Goal: Task Accomplishment & Management: Use online tool/utility

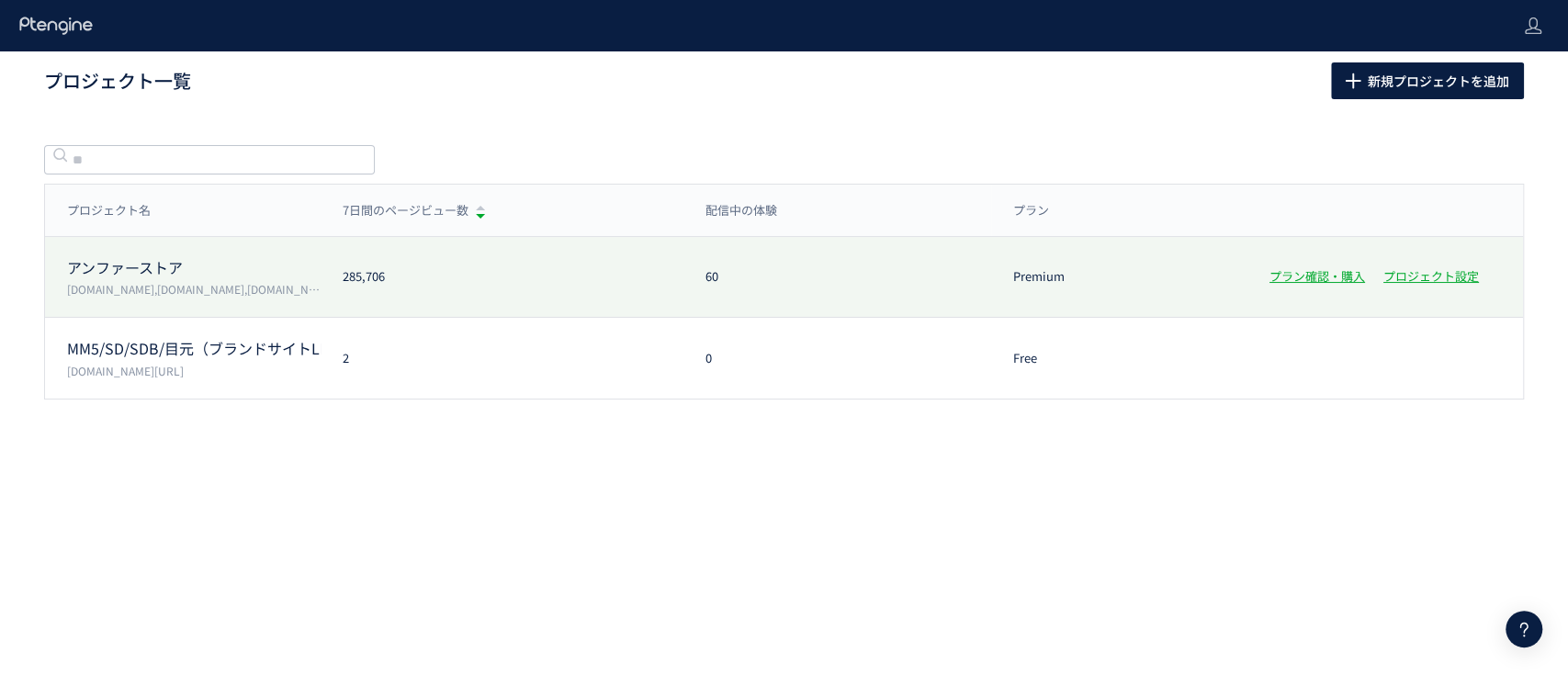
click at [177, 270] on p "アンファーストア" at bounding box center [193, 268] width 253 height 21
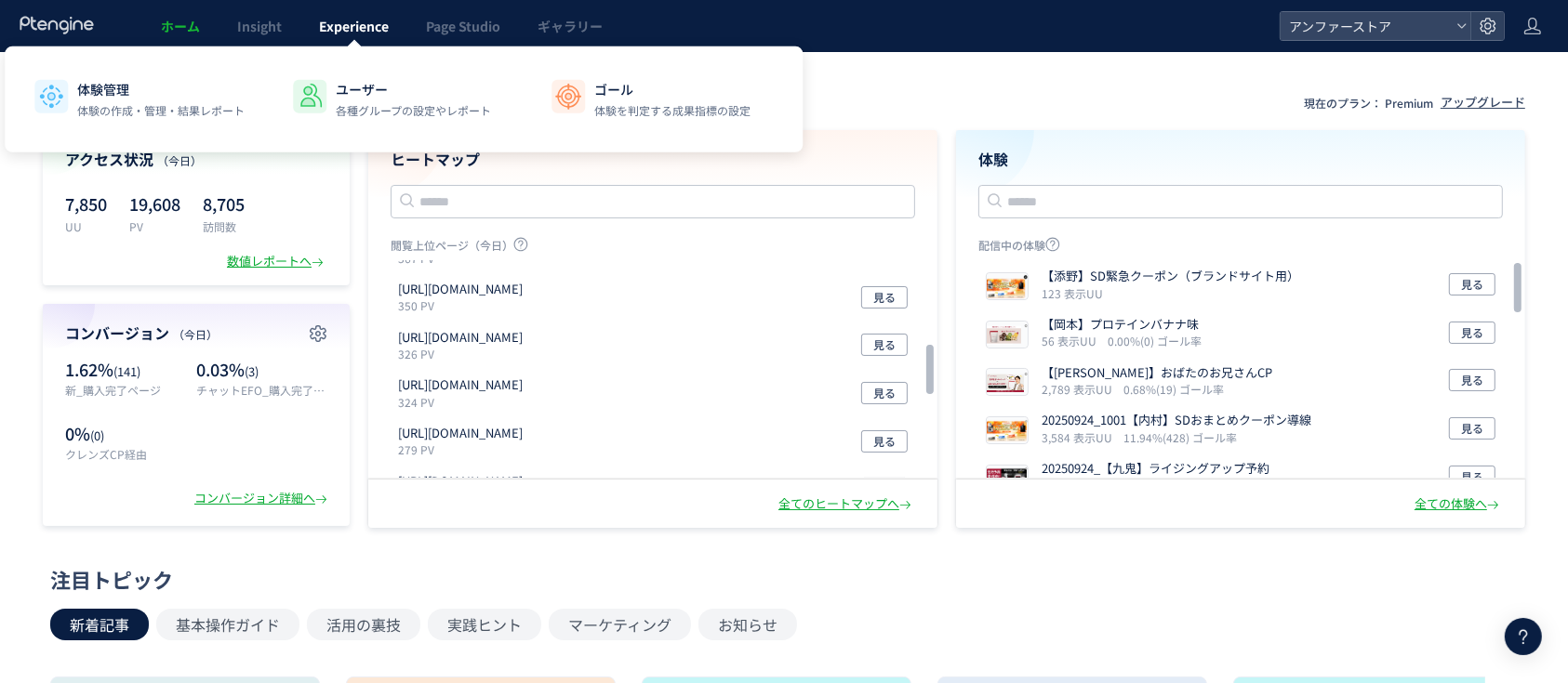
click at [359, 35] on link "Experience" at bounding box center [354, 26] width 107 height 52
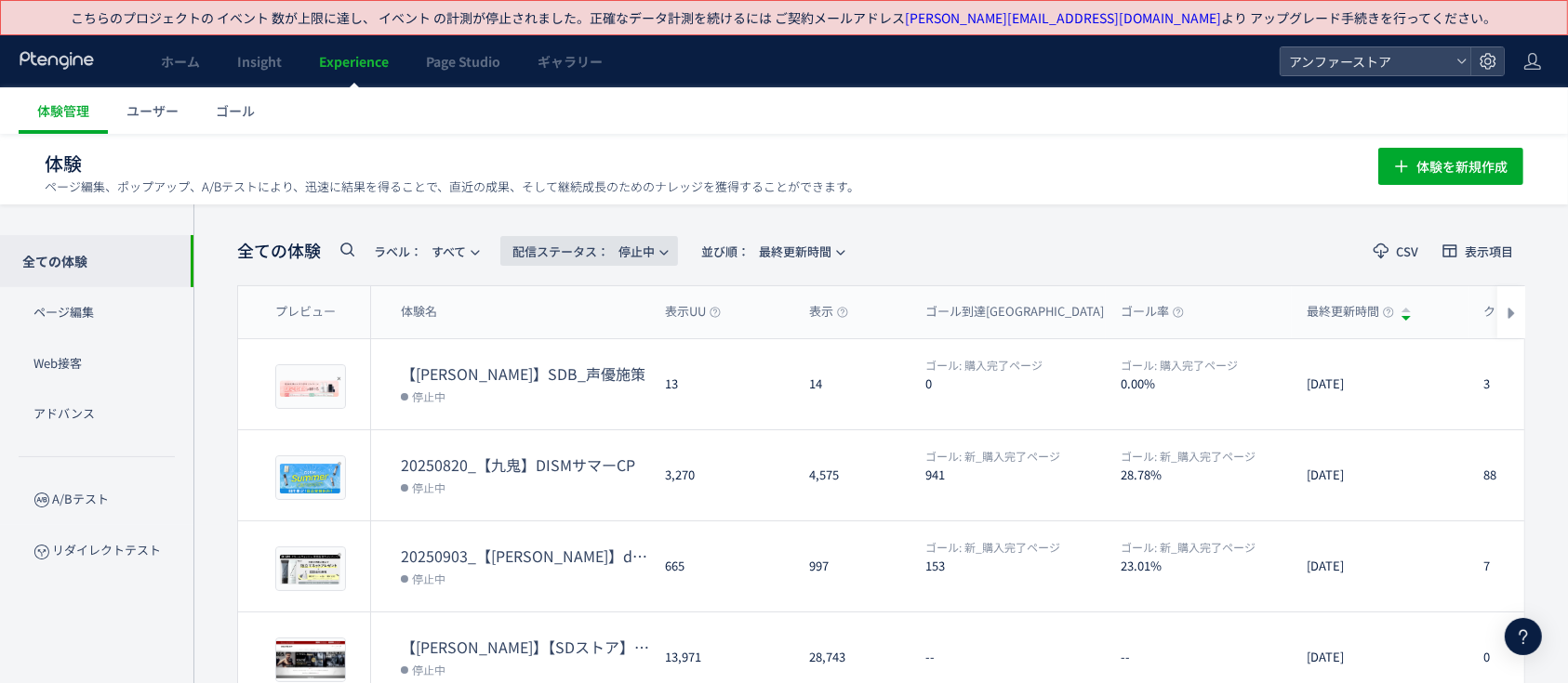
click at [559, 261] on span "配信ステータス​： 停止中" at bounding box center [583, 251] width 143 height 30
click at [575, 337] on li "配信中" at bounding box center [594, 336] width 77 height 33
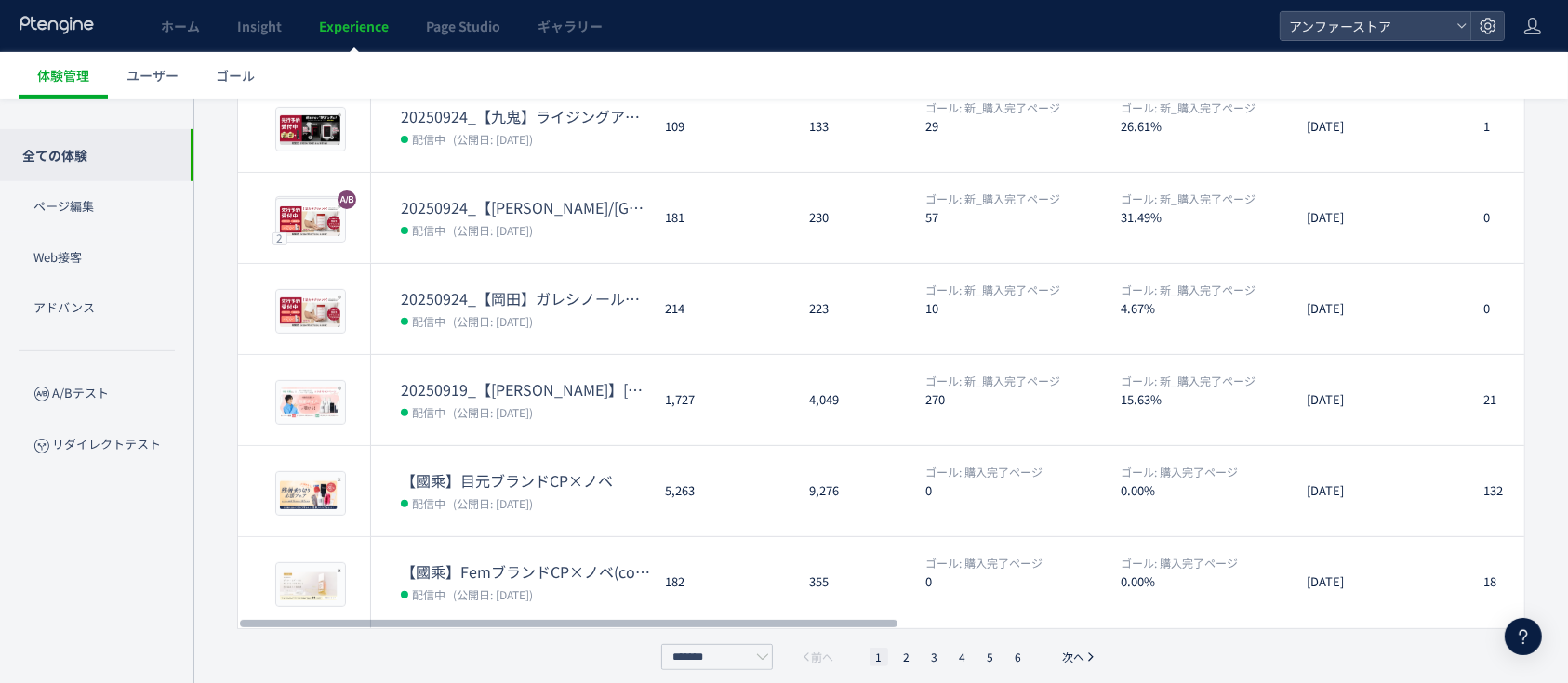
scroll to position [634, 0]
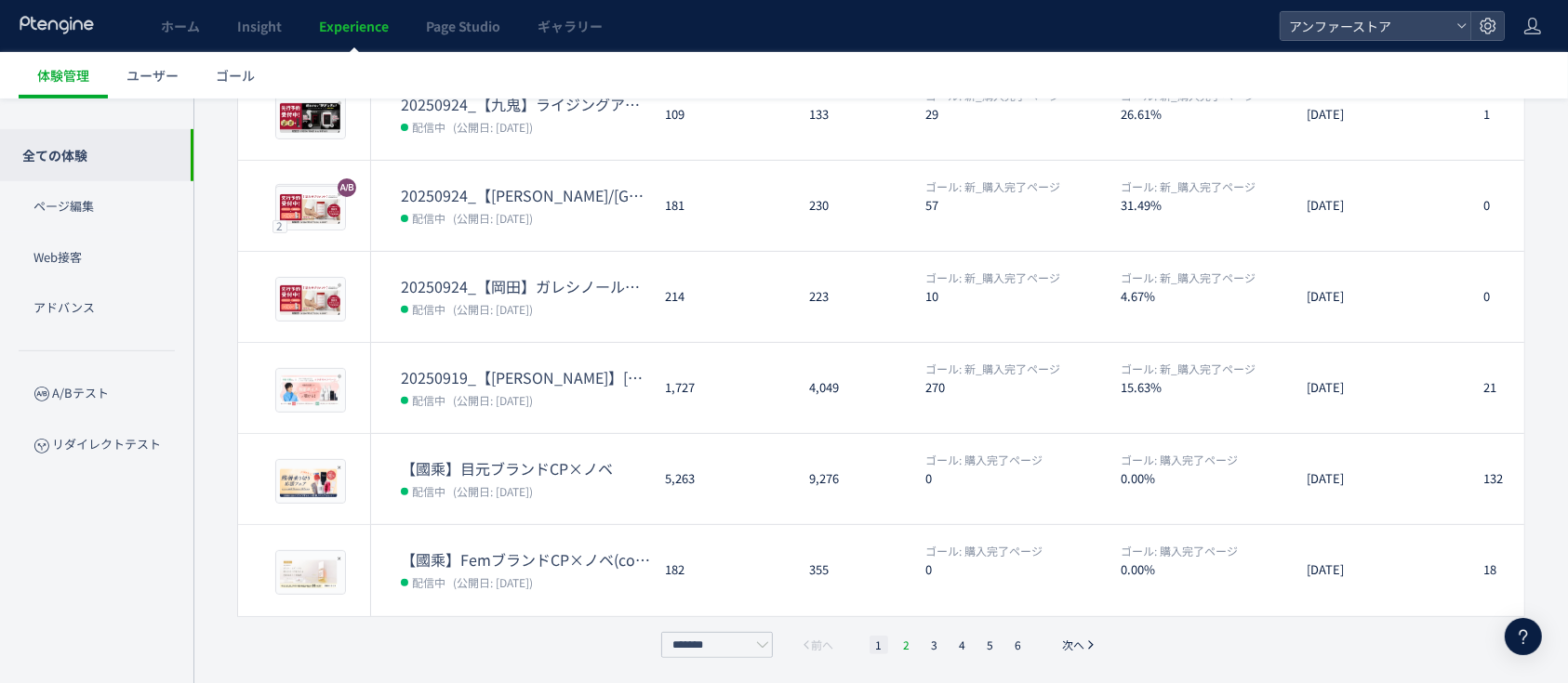
click at [906, 644] on li "2" at bounding box center [906, 645] width 19 height 19
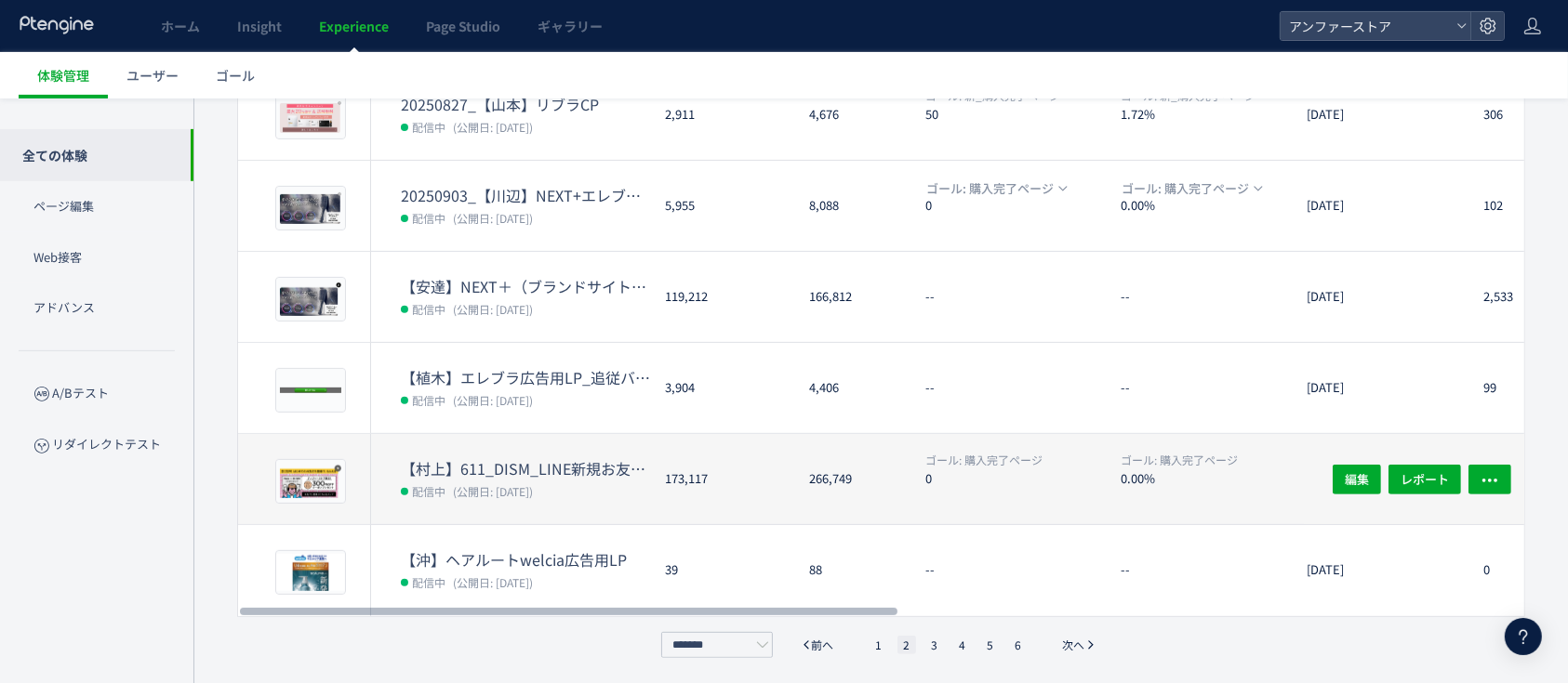
click at [460, 465] on dt "【村上】611_DISM_LINE新規お友達CP" at bounding box center [525, 469] width 249 height 22
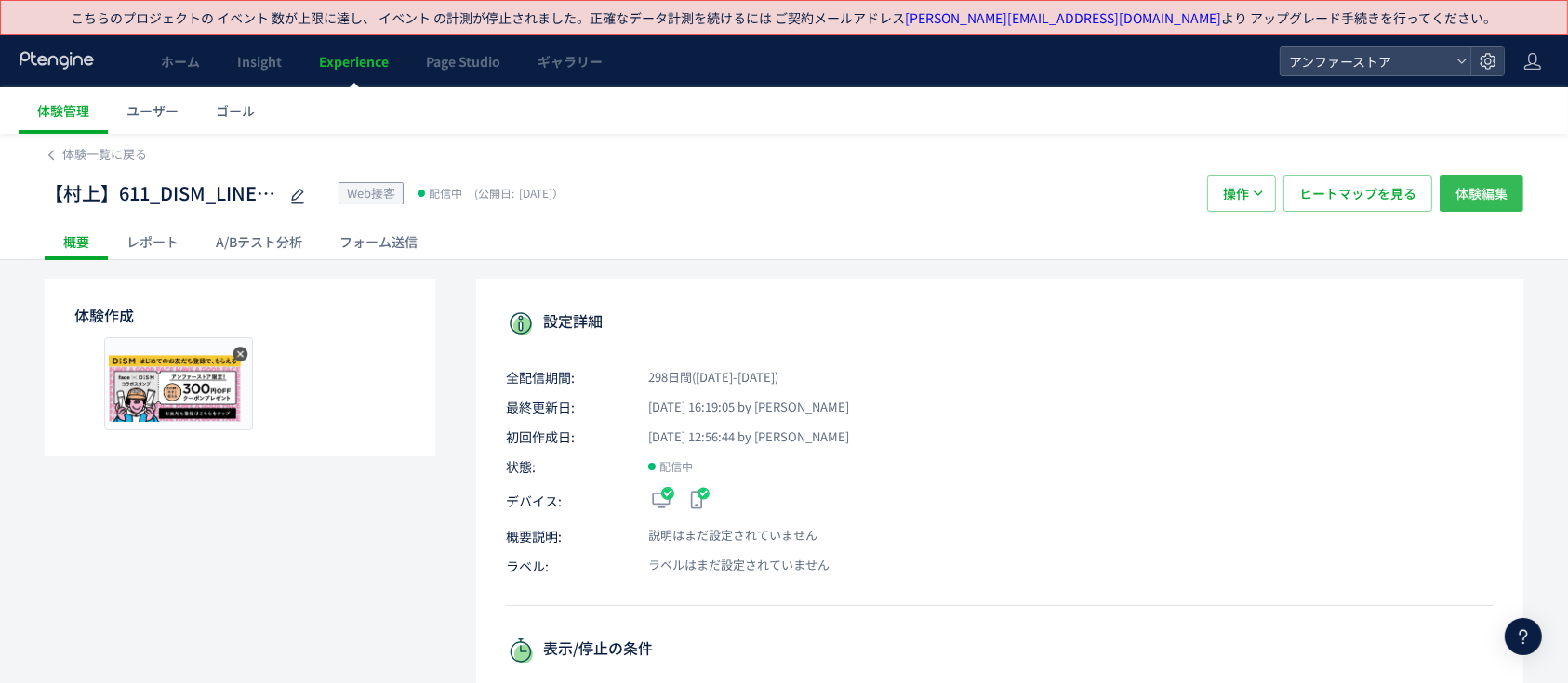
click at [1499, 191] on span "体験編集" at bounding box center [1481, 194] width 52 height 37
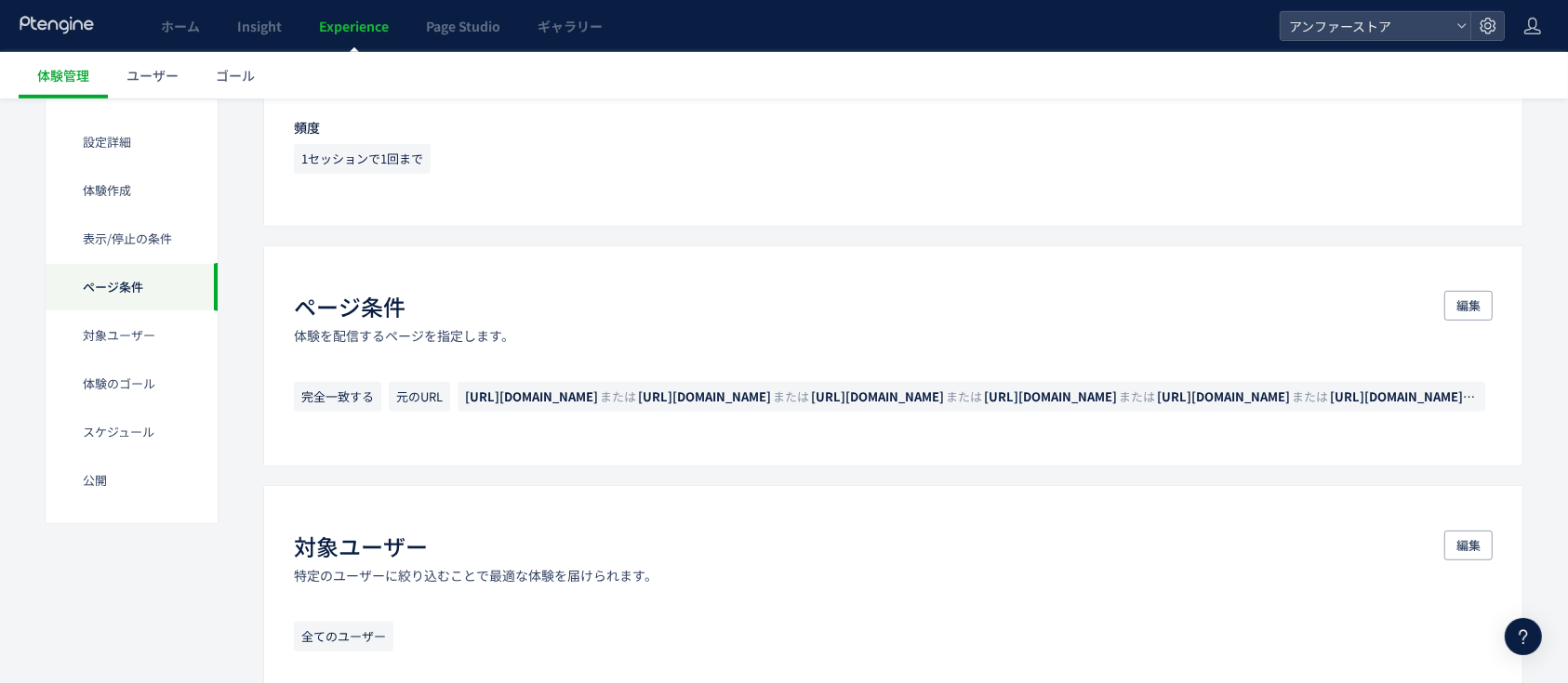
scroll to position [1115, 0]
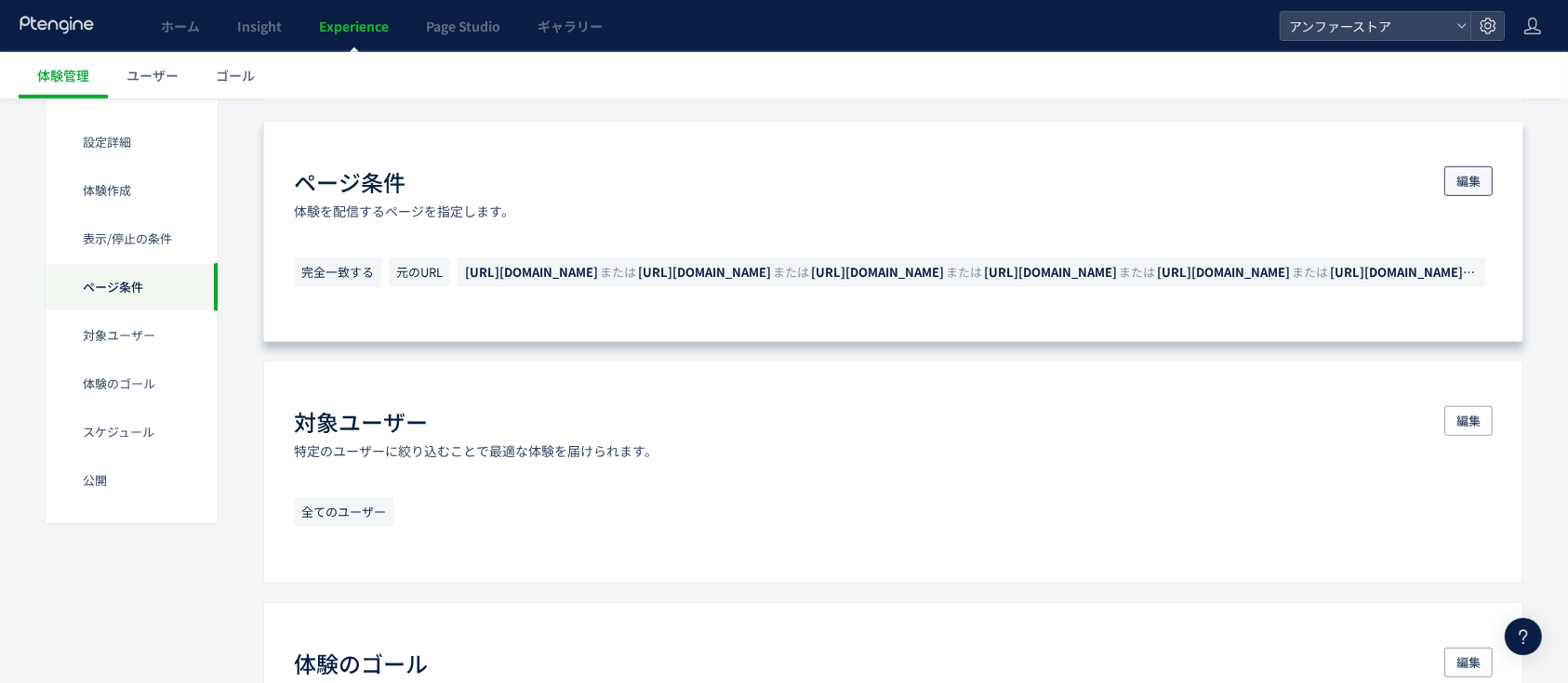
click at [1462, 193] on span "編集" at bounding box center [1468, 181] width 25 height 29
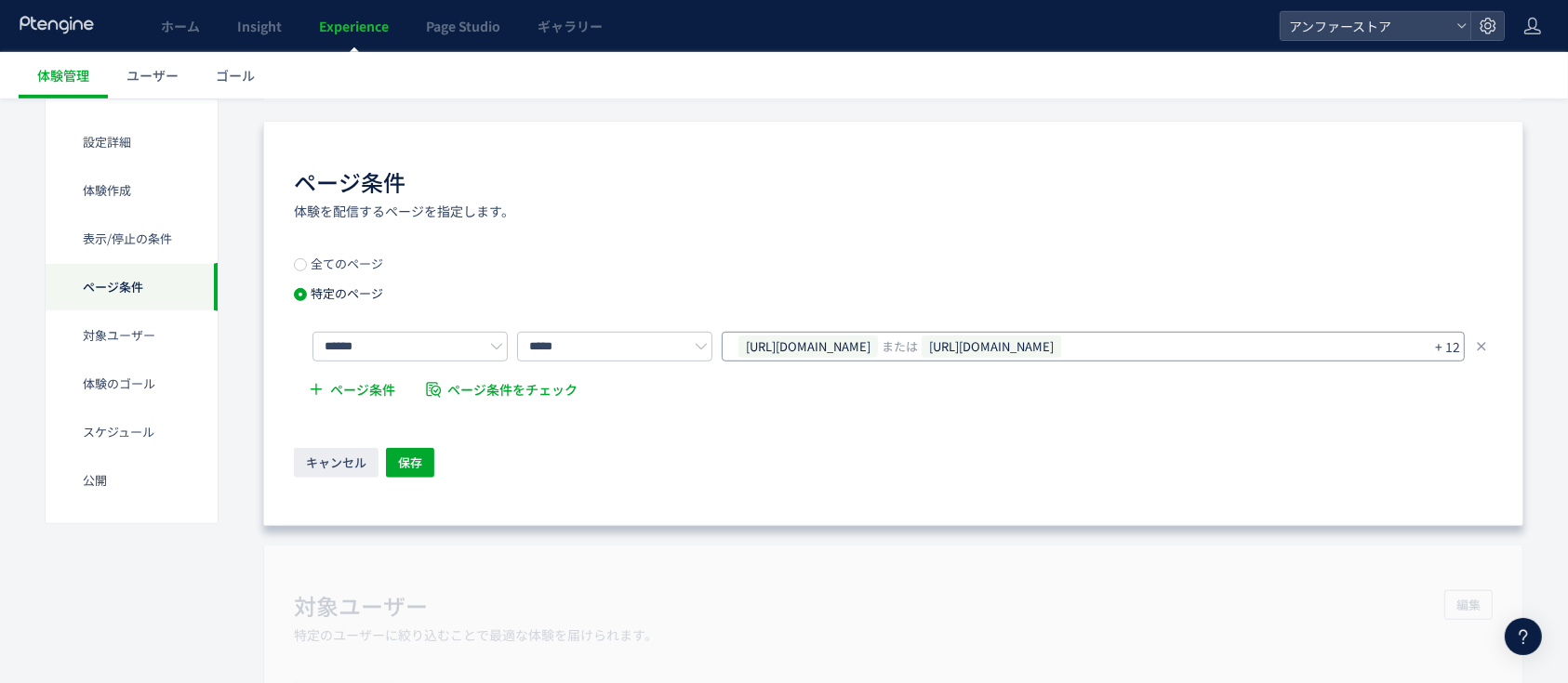
click at [805, 344] on span "[URL][DOMAIN_NAME]" at bounding box center [808, 346] width 140 height 23
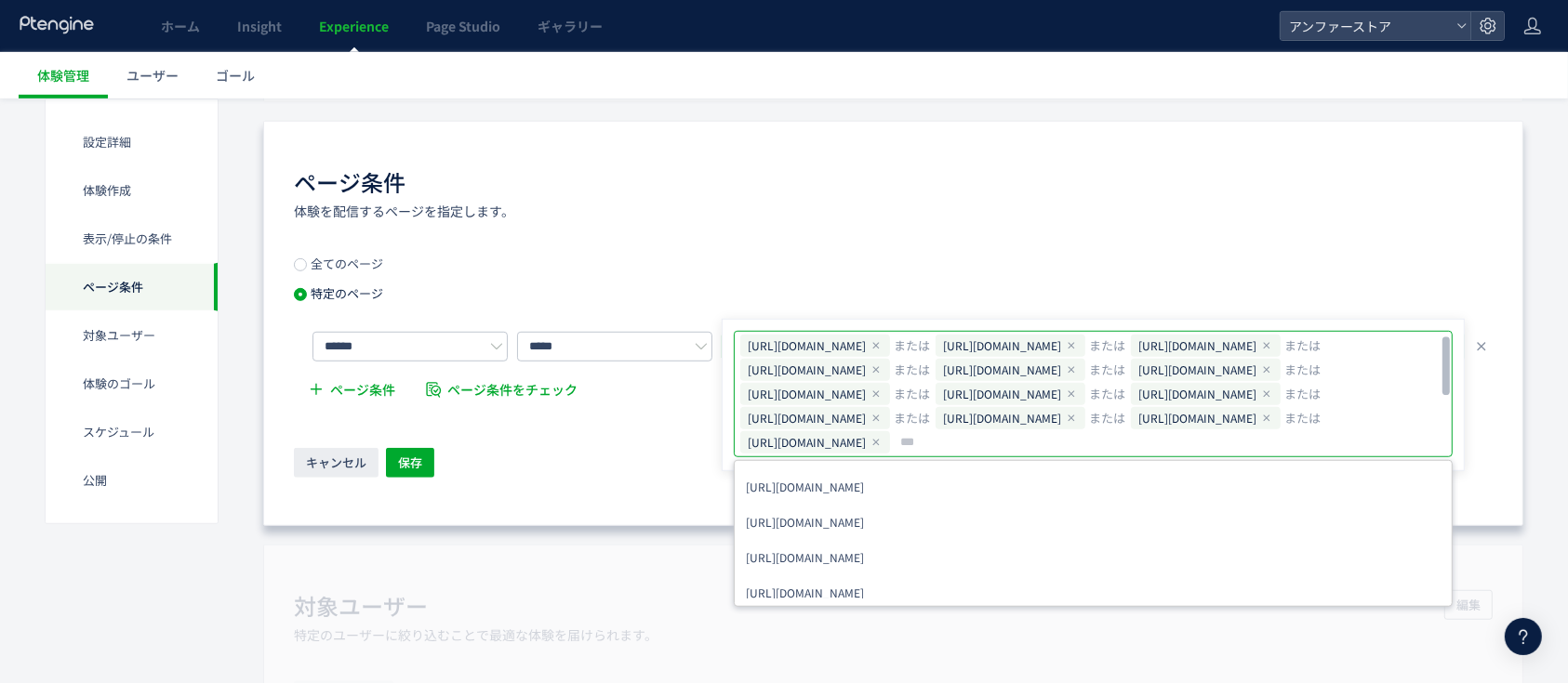
scroll to position [0, 0]
click at [984, 184] on div "ページ条件 体験を配信するページを指定します。" at bounding box center [893, 193] width 1198 height 54
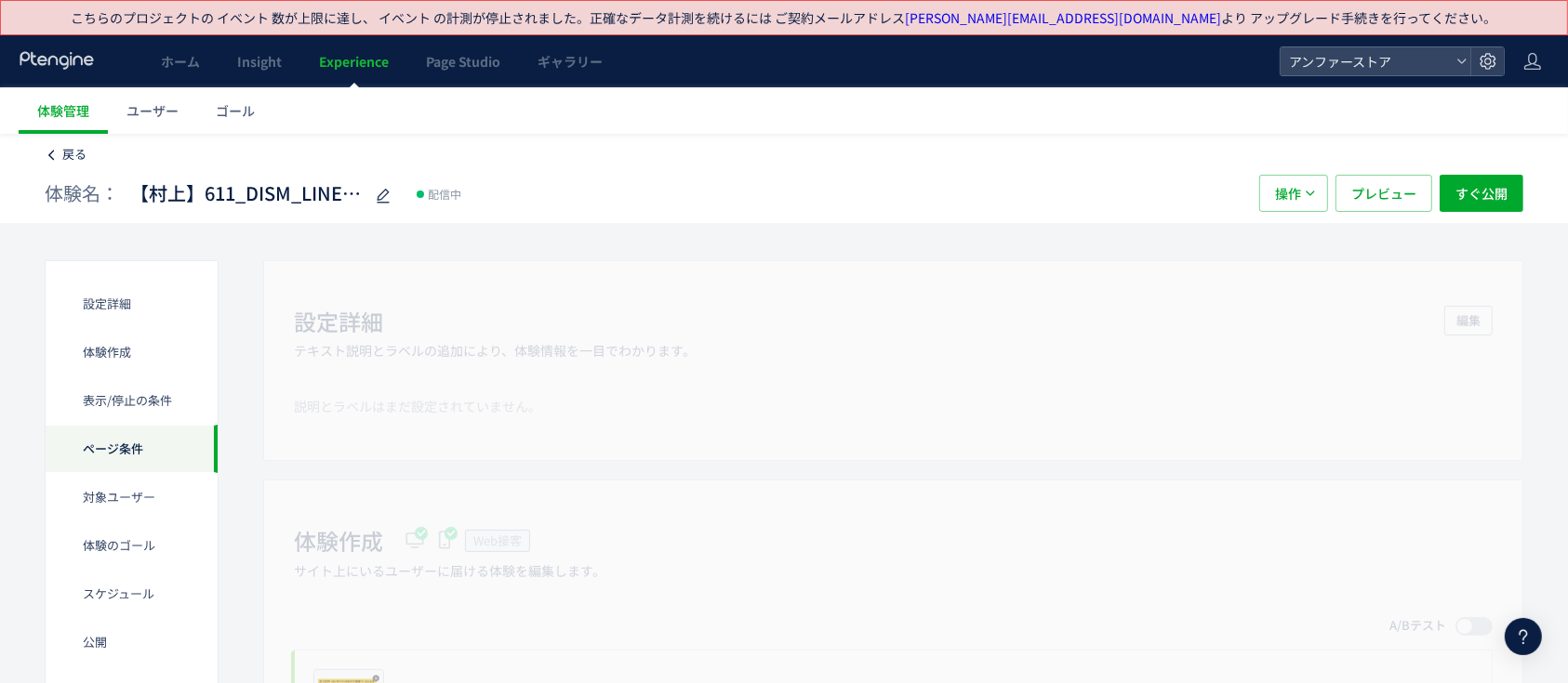
click at [44, 156] on icon at bounding box center [50, 154] width 13 height 13
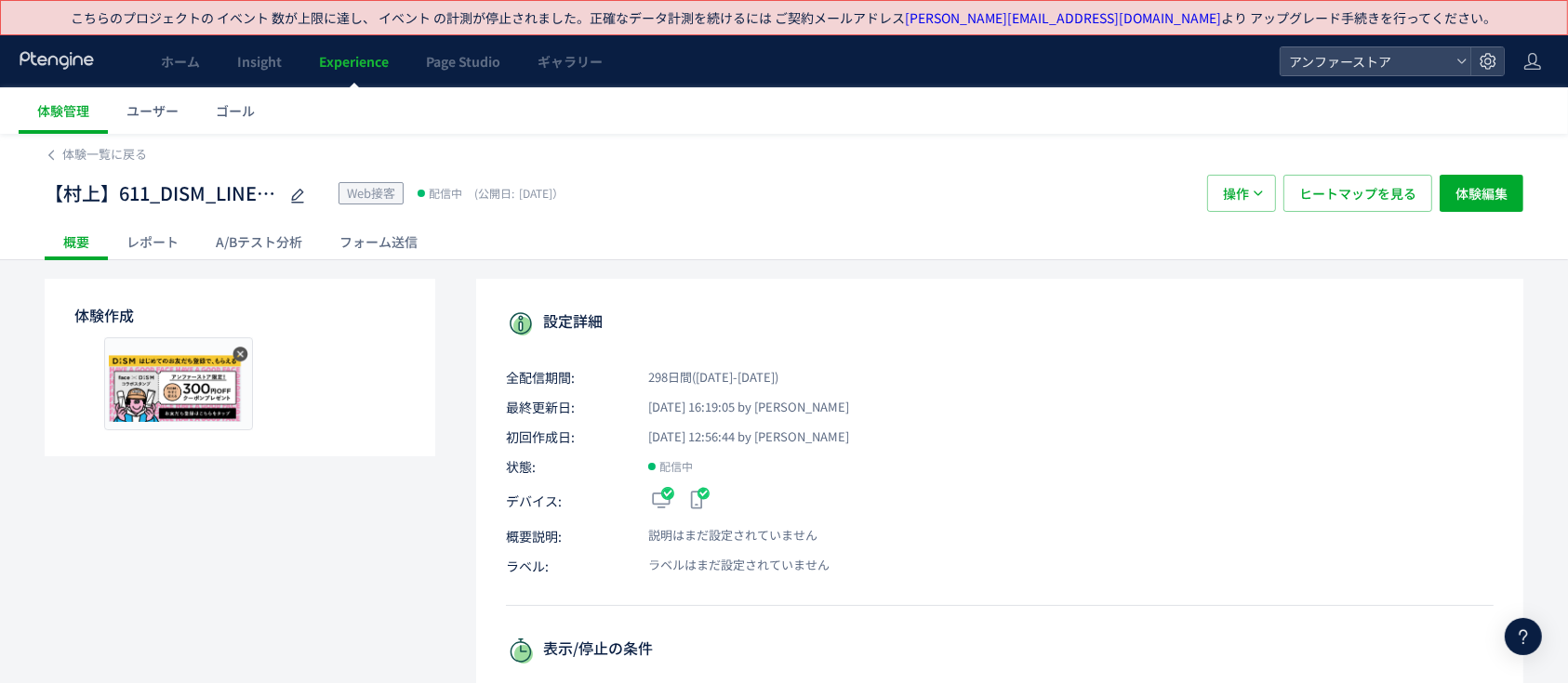
click at [1249, 196] on span "操作" at bounding box center [1236, 194] width 26 height 37
click at [1246, 279] on li "複製" at bounding box center [1243, 283] width 63 height 33
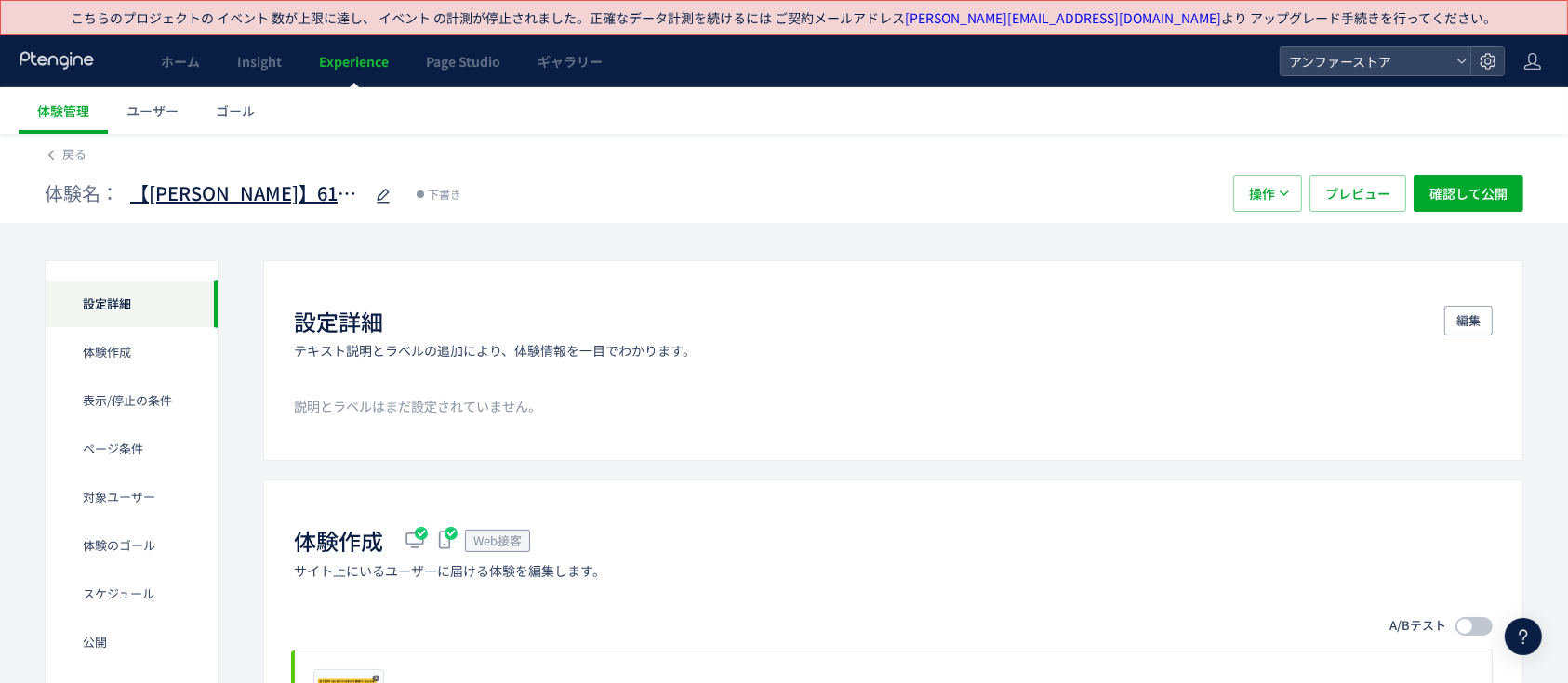
click at [172, 182] on span "【[PERSON_NAME]】611_DISM_LINE新規お友達CP(copy)" at bounding box center [246, 193] width 232 height 27
click at [192, 192] on input "**********" at bounding box center [246, 195] width 232 height 37
type input "**********"
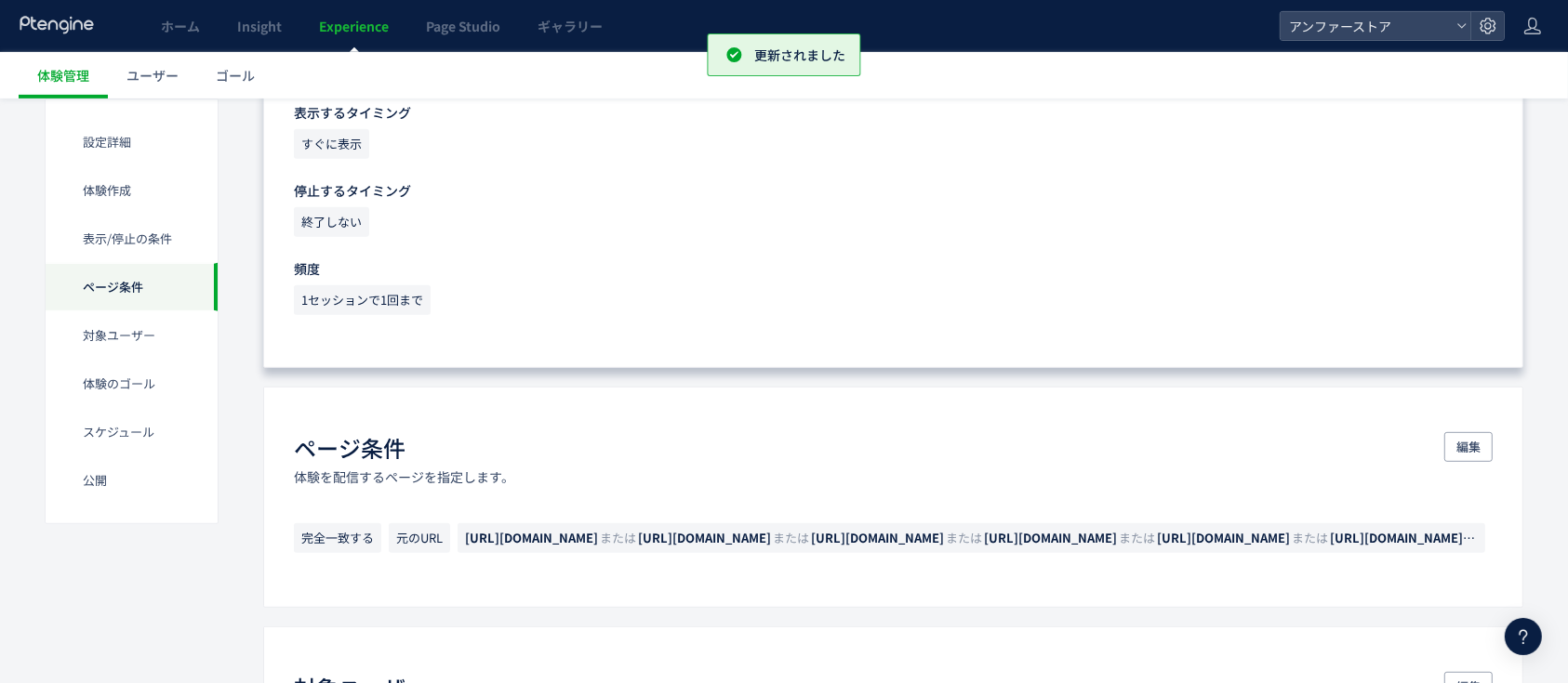
scroll to position [991, 0]
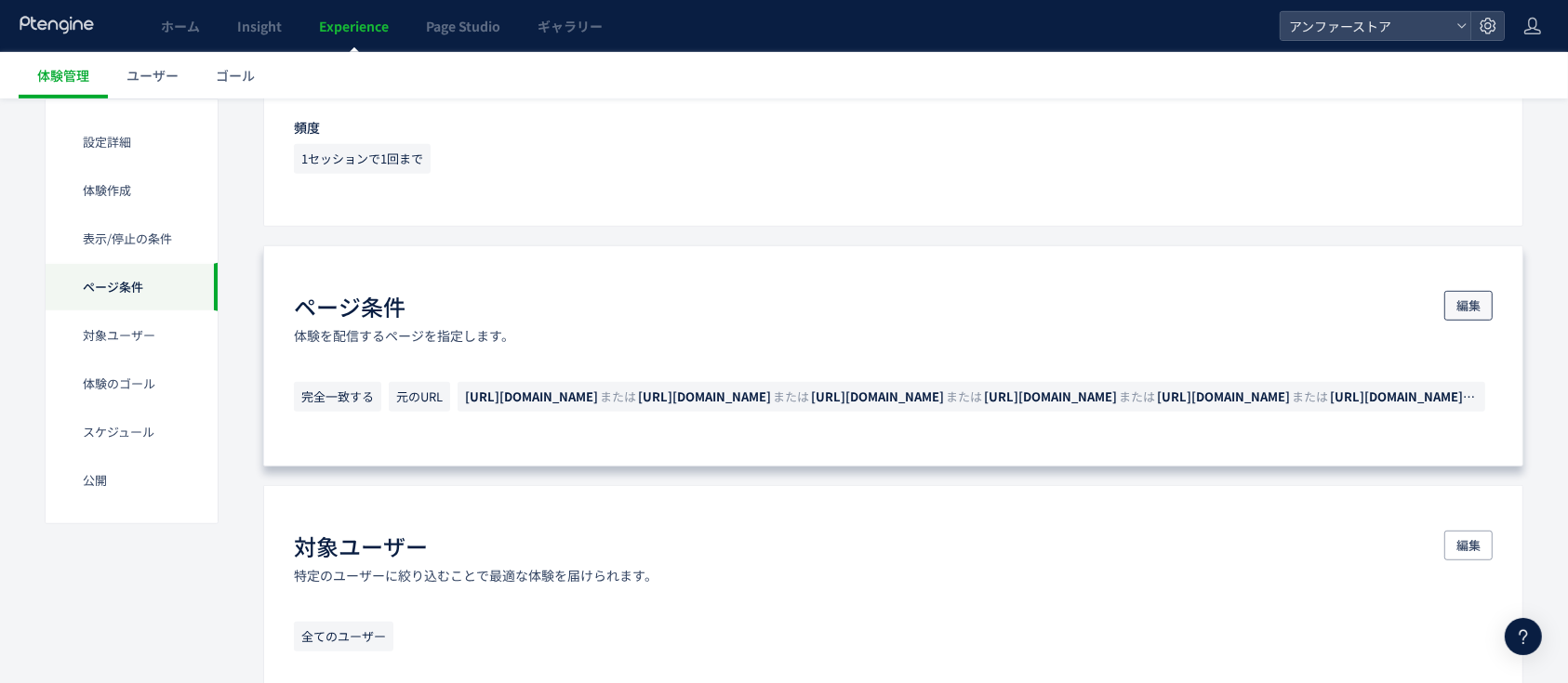
click at [1473, 307] on span "編集" at bounding box center [1468, 306] width 25 height 29
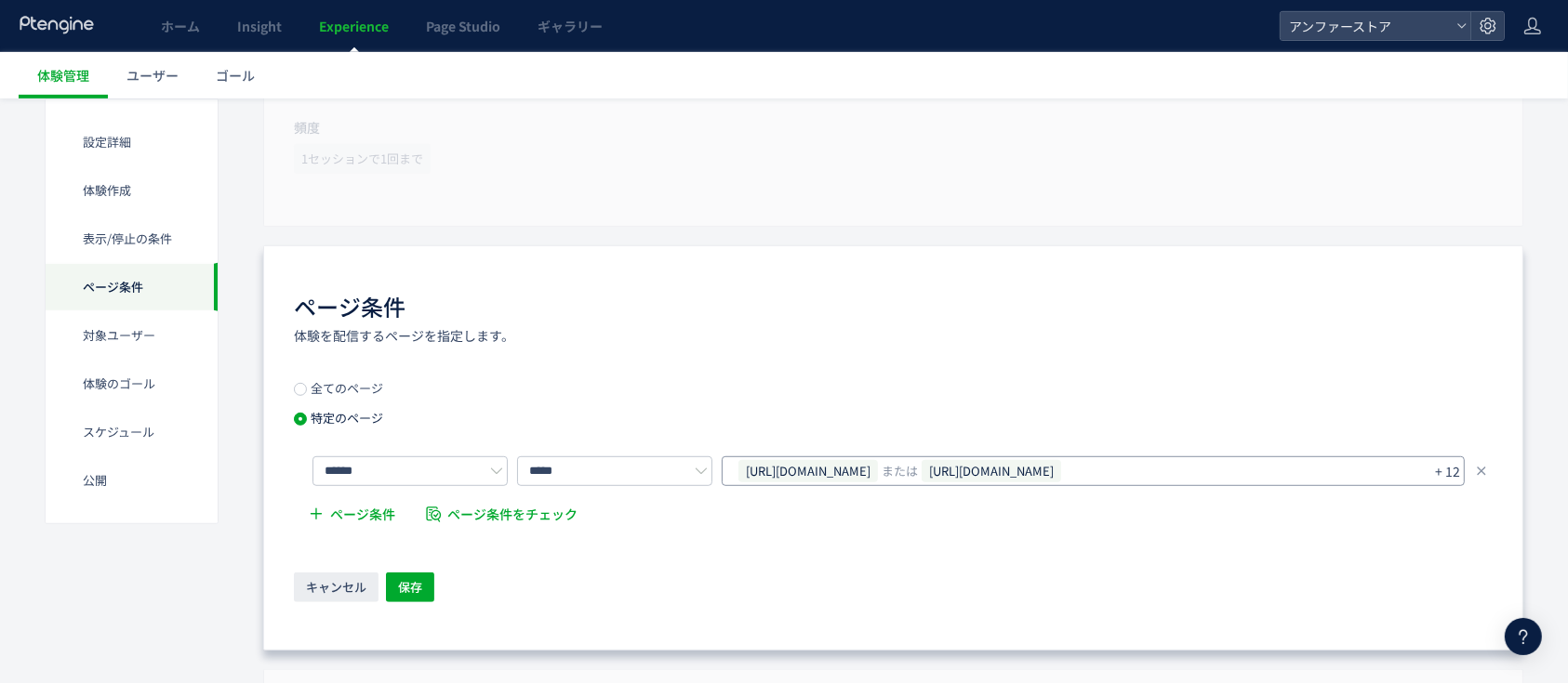
click at [1061, 467] on span "[URL][DOMAIN_NAME]" at bounding box center [991, 471] width 140 height 23
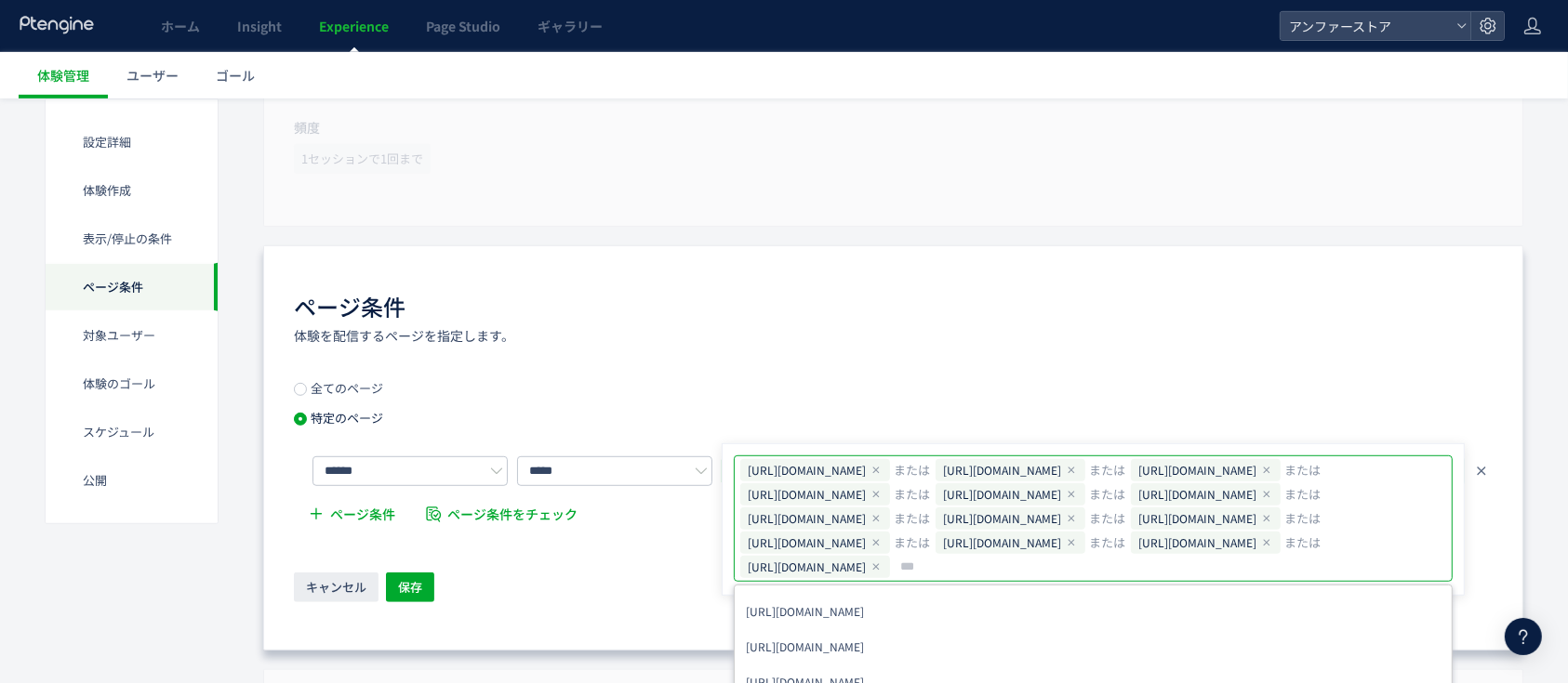
click at [1486, 471] on icon at bounding box center [1481, 471] width 15 height 15
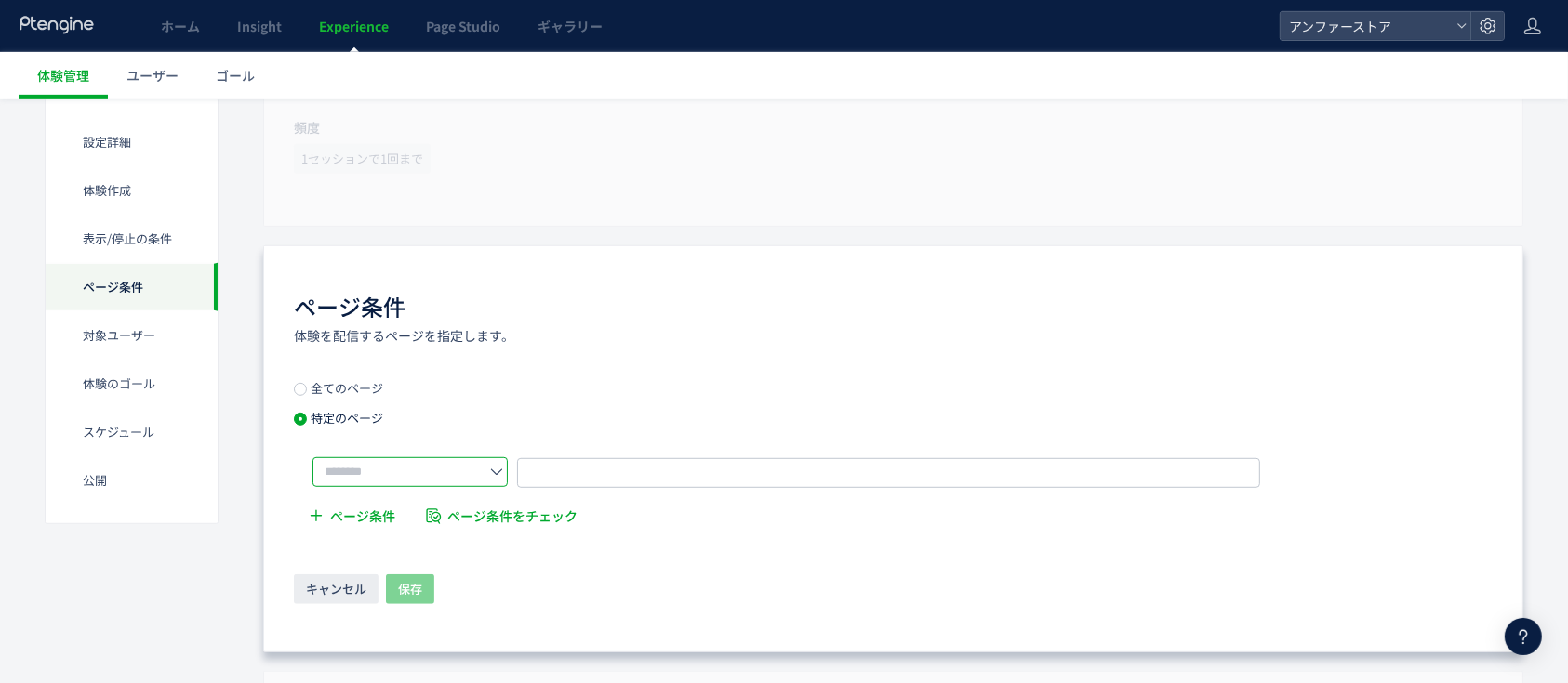
click at [467, 466] on input "text" at bounding box center [410, 472] width 196 height 29
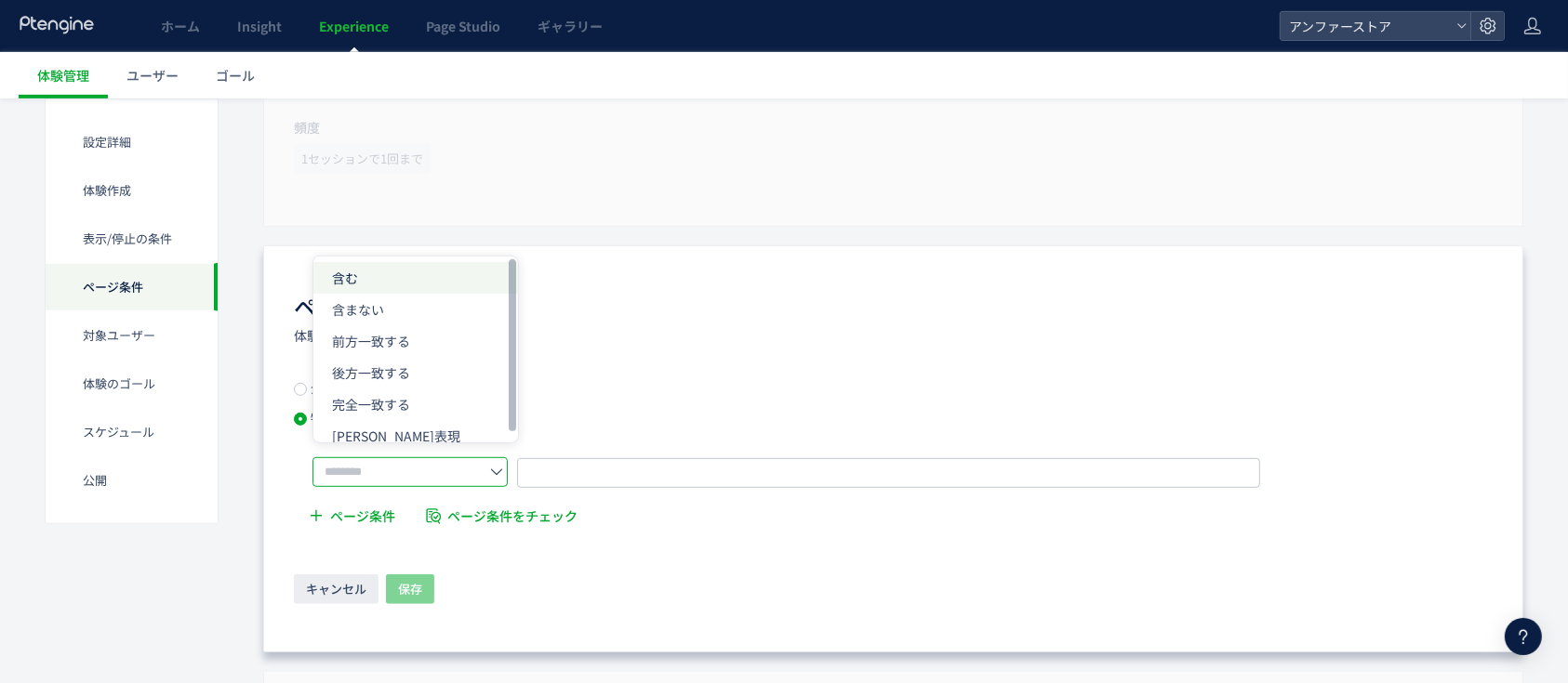
click at [434, 280] on li "含む" at bounding box center [416, 278] width 204 height 31
type input "**"
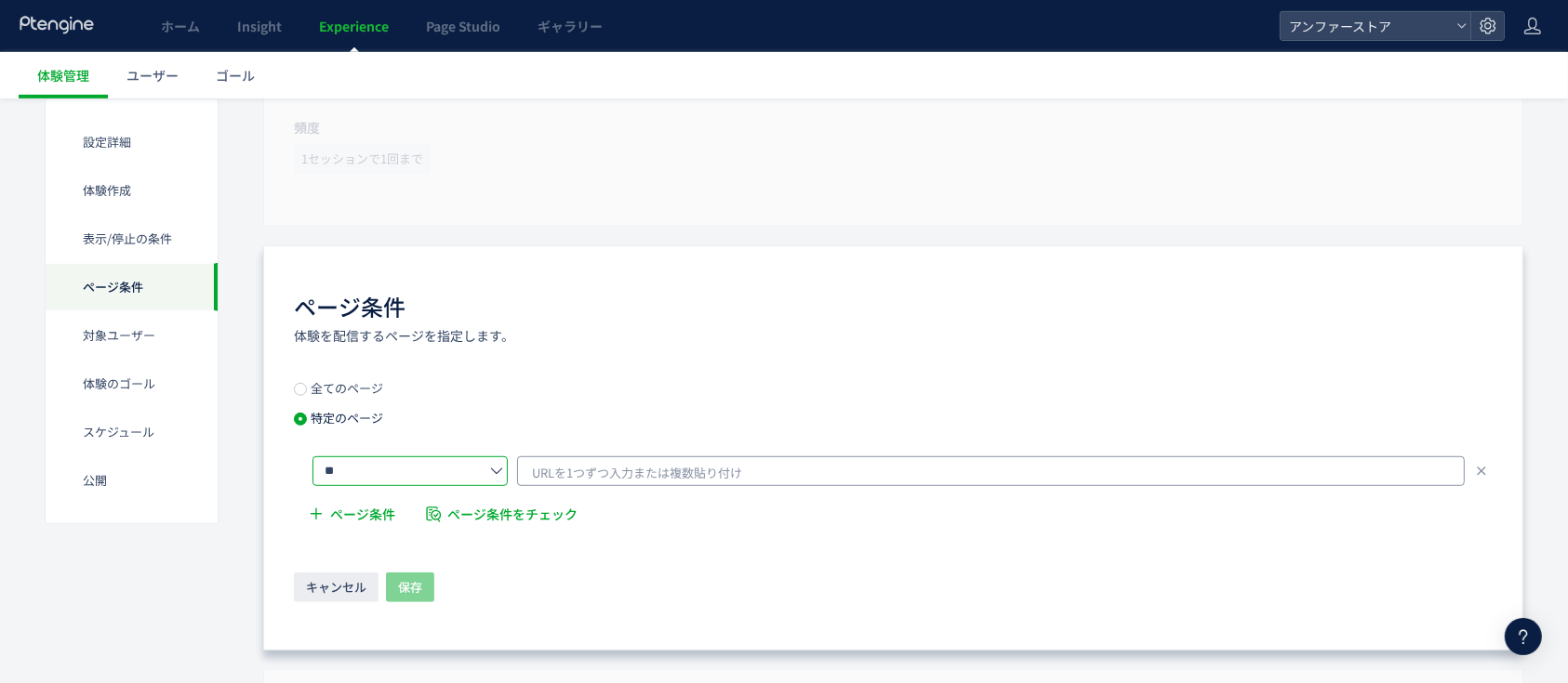
click at [598, 471] on span "URLを1つずつ入力または複数貼り付け" at bounding box center [637, 473] width 210 height 28
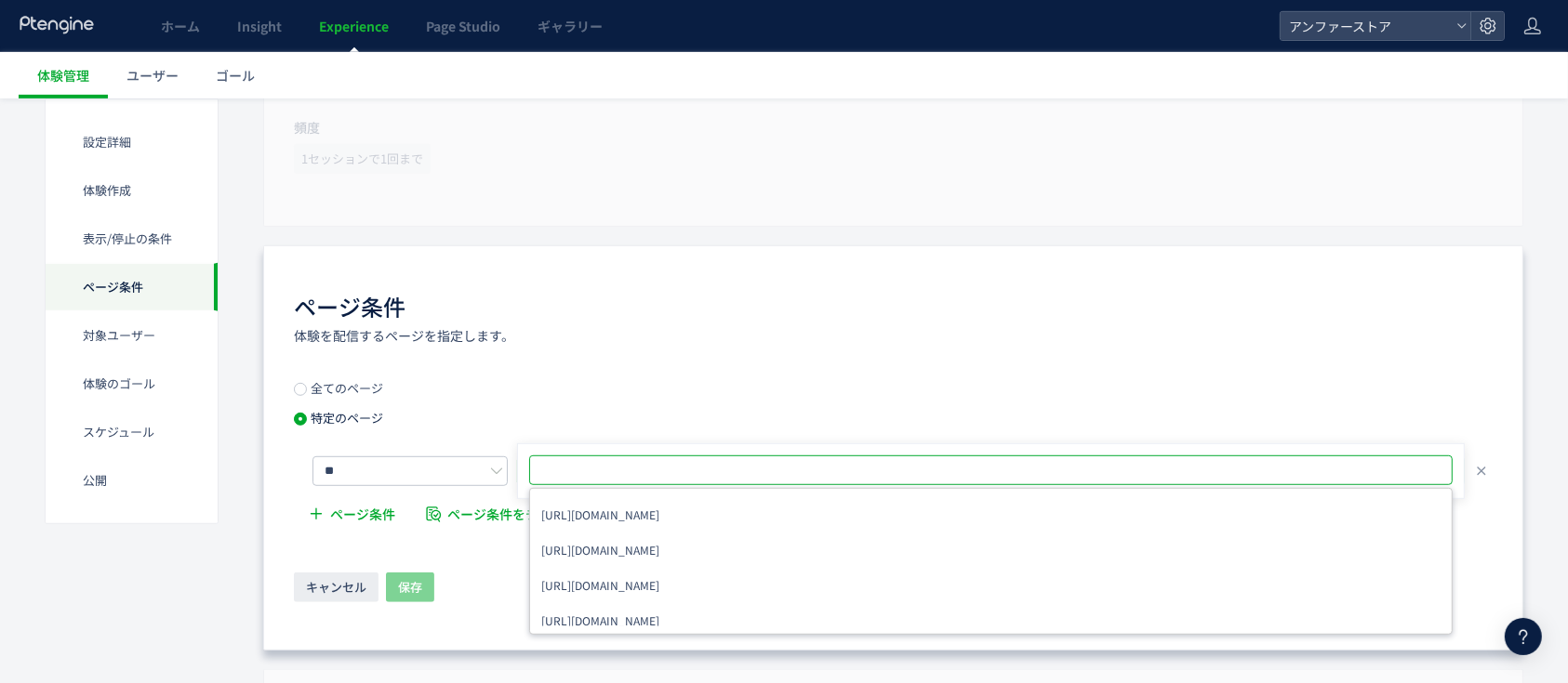
click at [763, 472] on input "text" at bounding box center [993, 470] width 908 height 23
paste input "**********"
type input "**********"
click at [812, 466] on input "text" at bounding box center [1023, 470] width 660 height 23
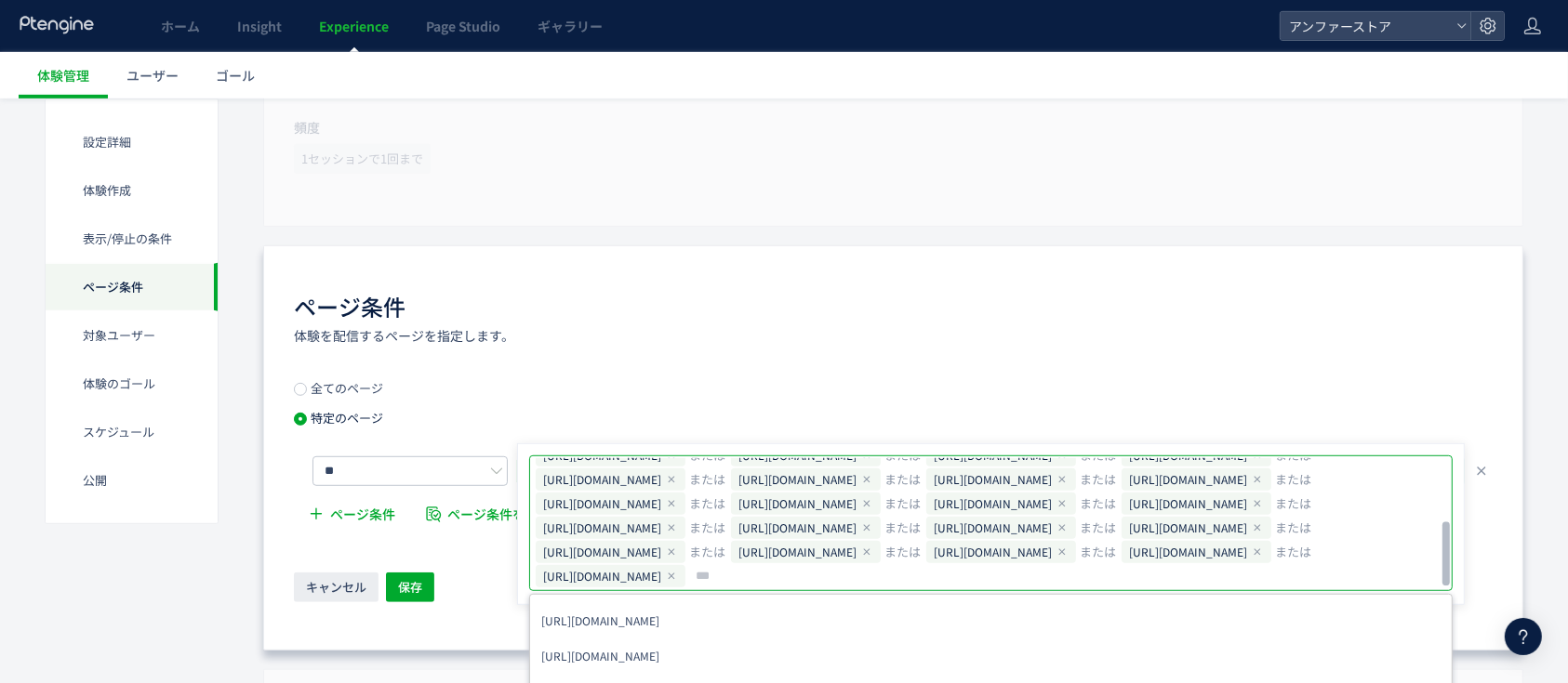
scroll to position [135, 0]
click at [1132, 400] on div "全てのページ 特定のページ ** [URL][DOMAIN_NAME] または [URL][DOMAIN_NAME] または [URL][DOMAIN_NAM…" at bounding box center [893, 459] width 1198 height 153
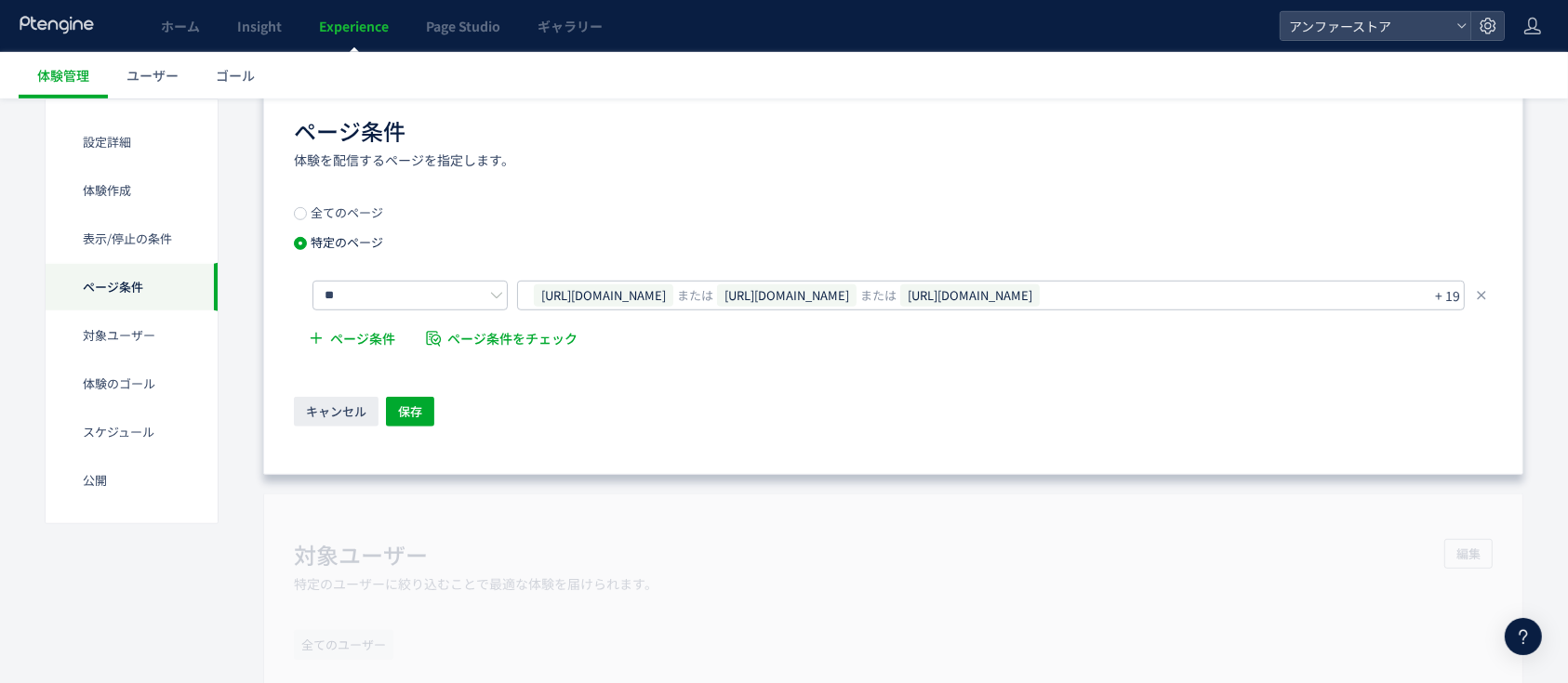
scroll to position [1363, 0]
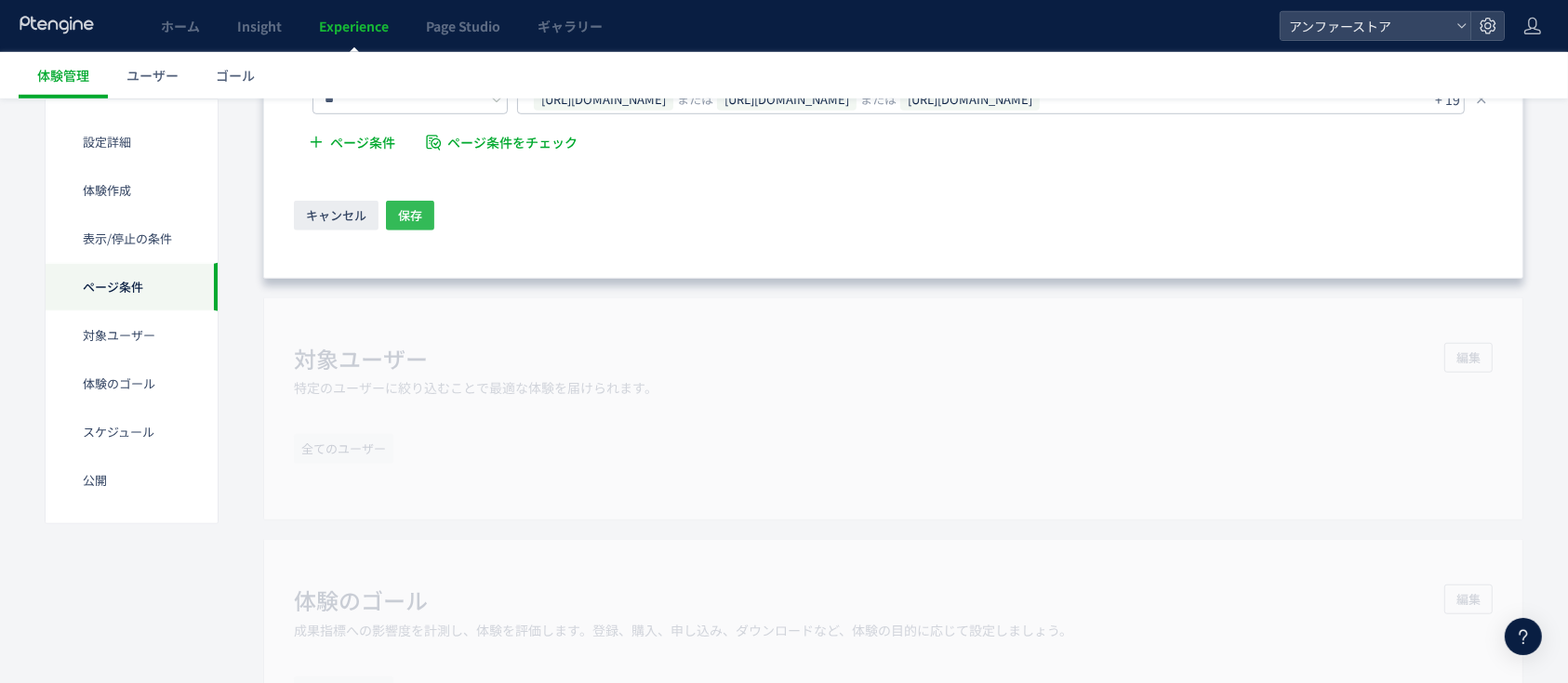
click at [424, 212] on button "保存" at bounding box center [410, 215] width 48 height 29
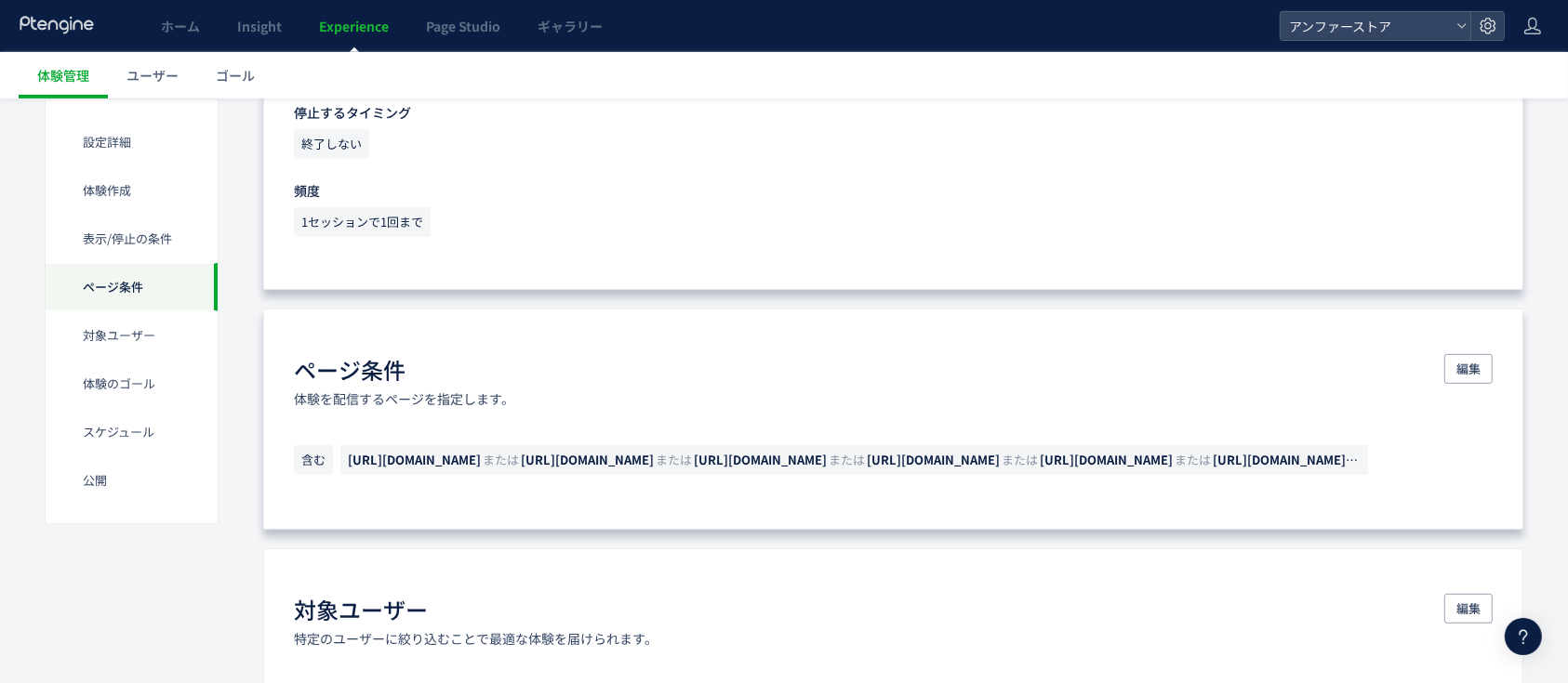
scroll to position [855, 0]
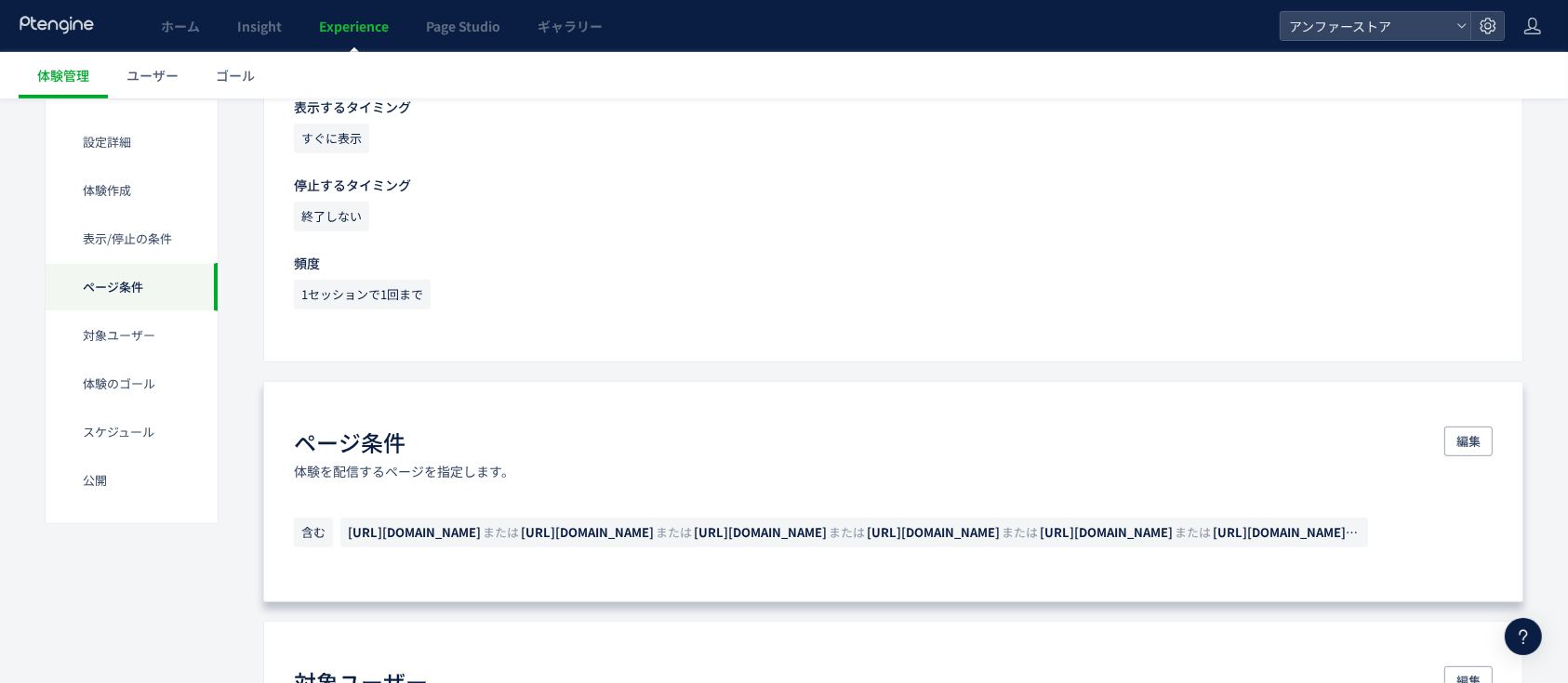
click at [1469, 424] on div "ページ条件 体験を配信するページを指定します。 編集 含む [URL][DOMAIN_NAME] または [URL][DOMAIN_NAME] または [UR…" at bounding box center [894, 491] width 1260 height 221
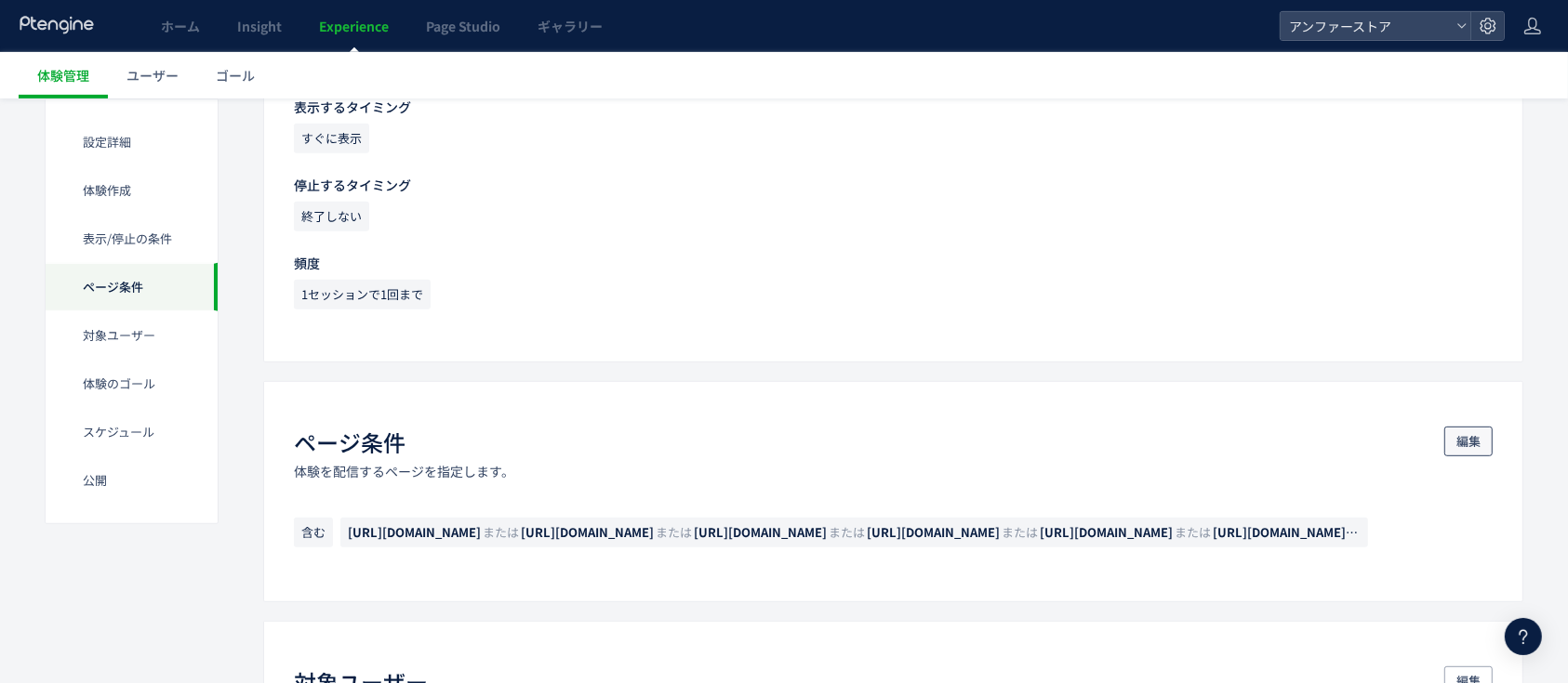
click at [1457, 428] on span "編集" at bounding box center [1468, 441] width 25 height 29
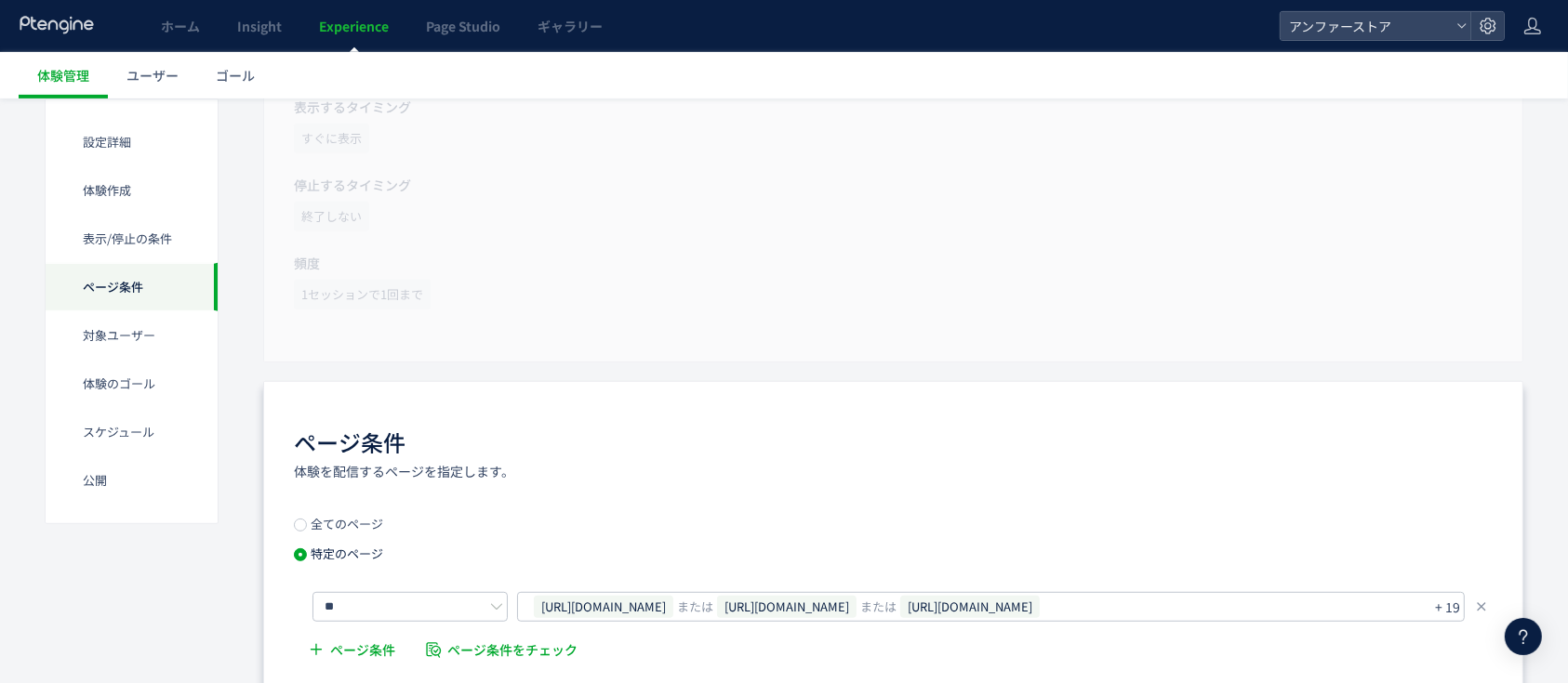
scroll to position [1103, 0]
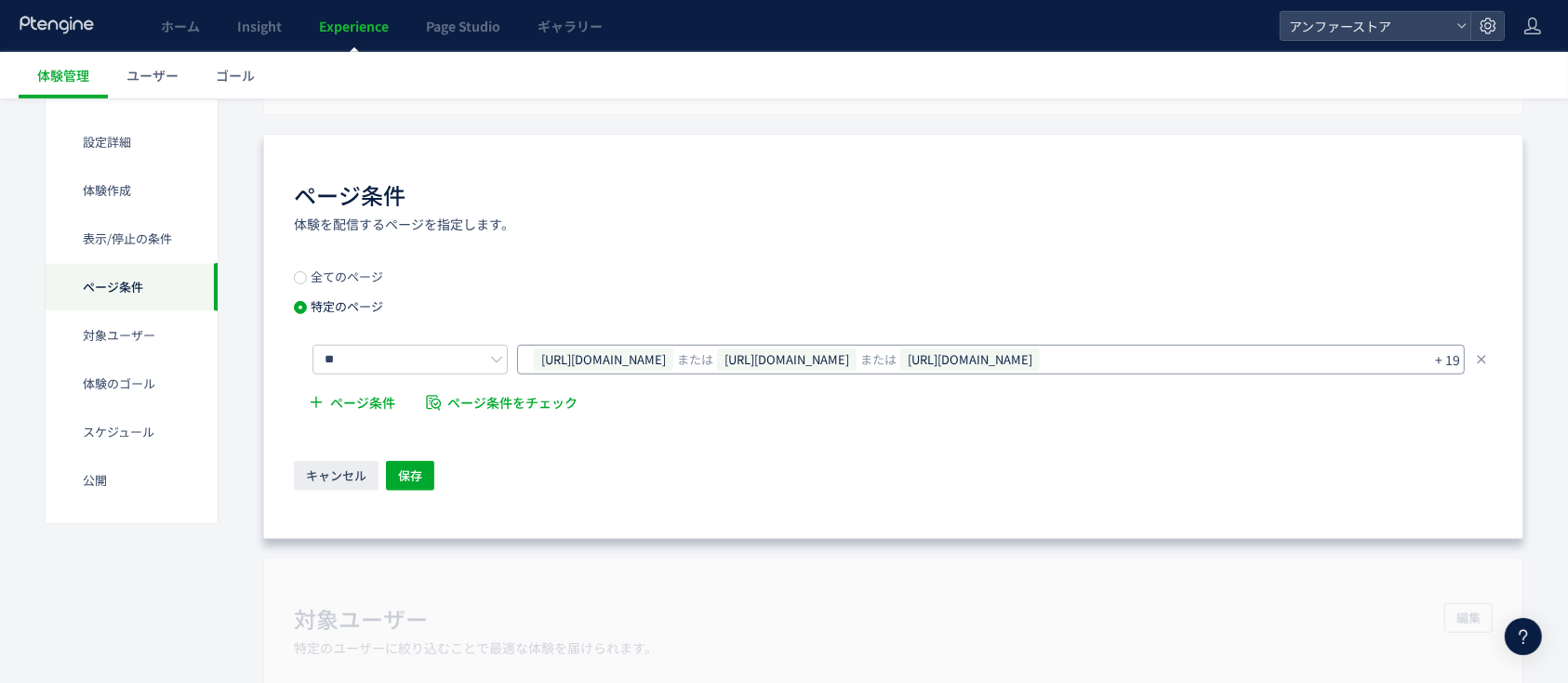
click at [856, 361] on span "[URL][DOMAIN_NAME]" at bounding box center [786, 360] width 140 height 23
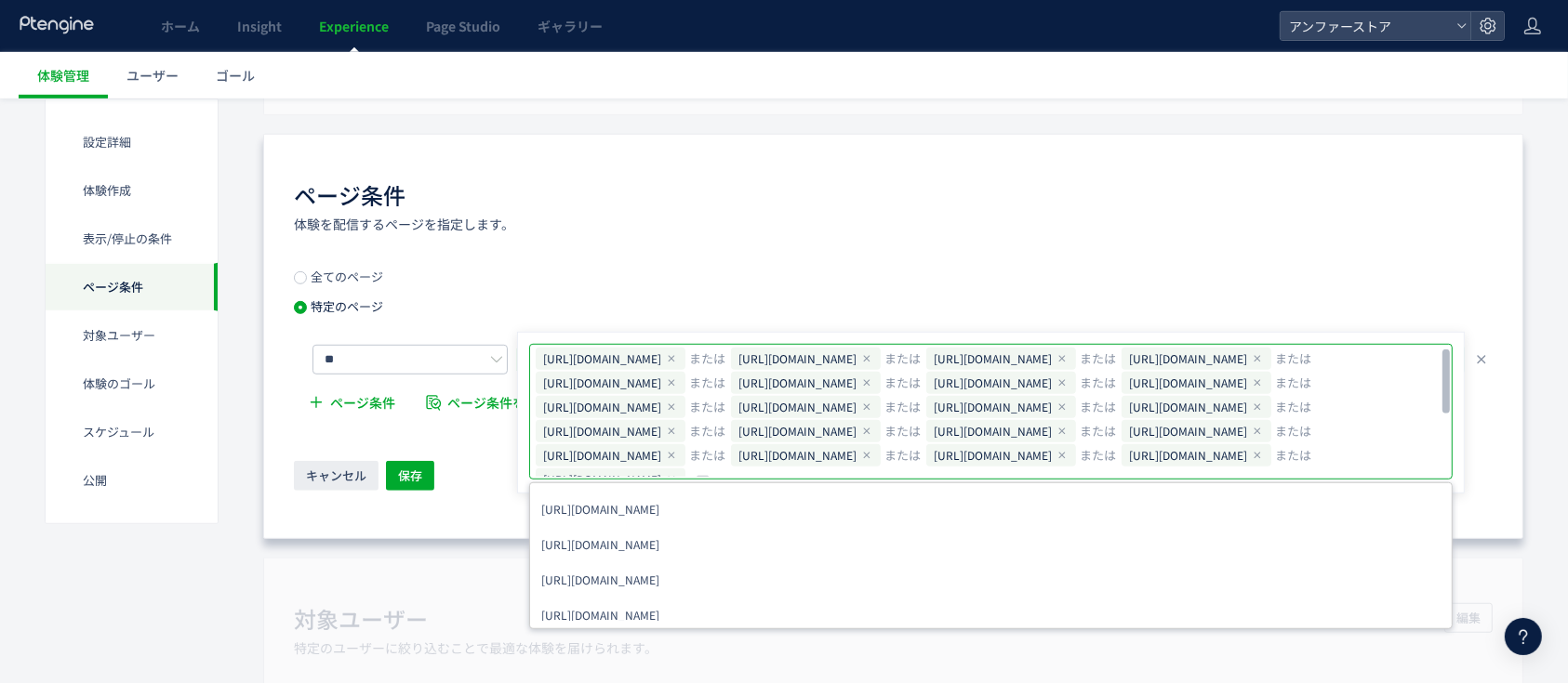
click at [872, 361] on icon at bounding box center [866, 358] width 11 height 11
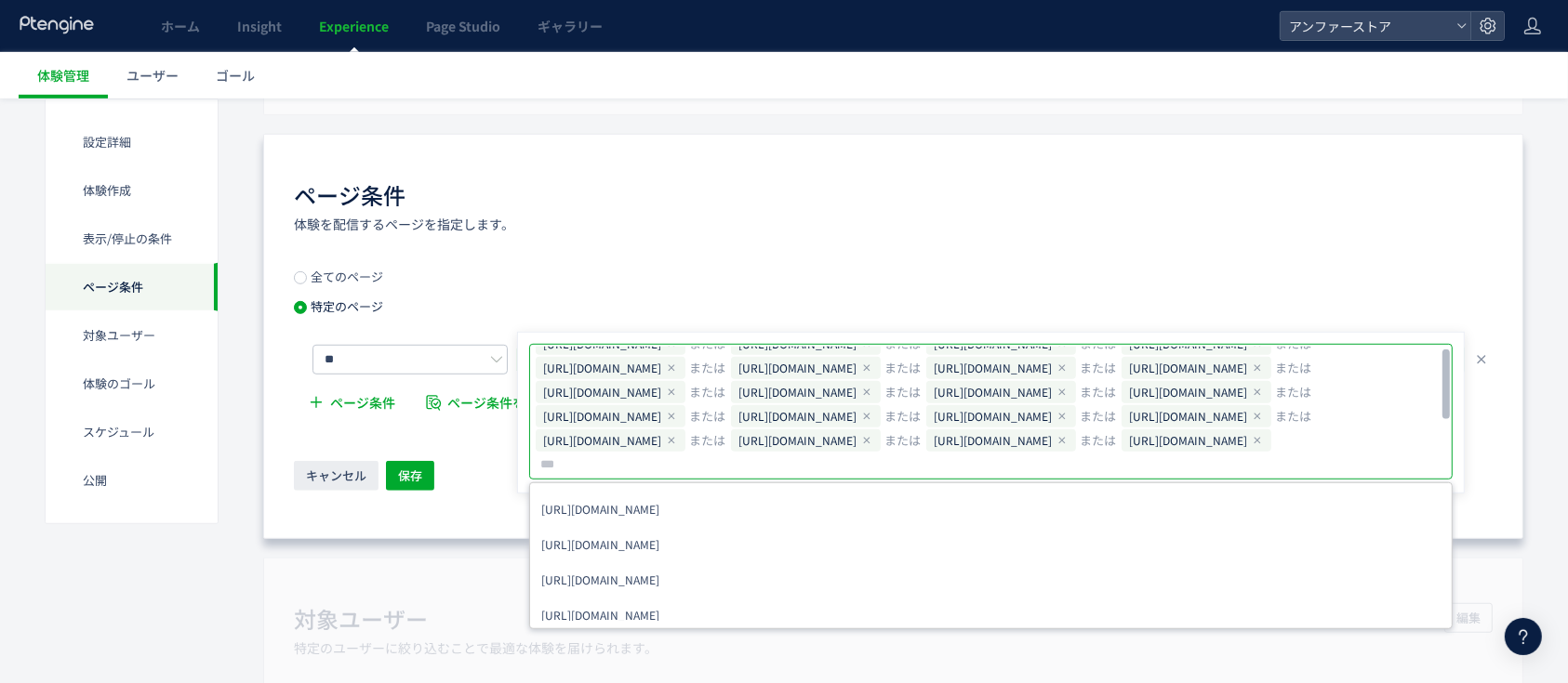
scroll to position [0, 0]
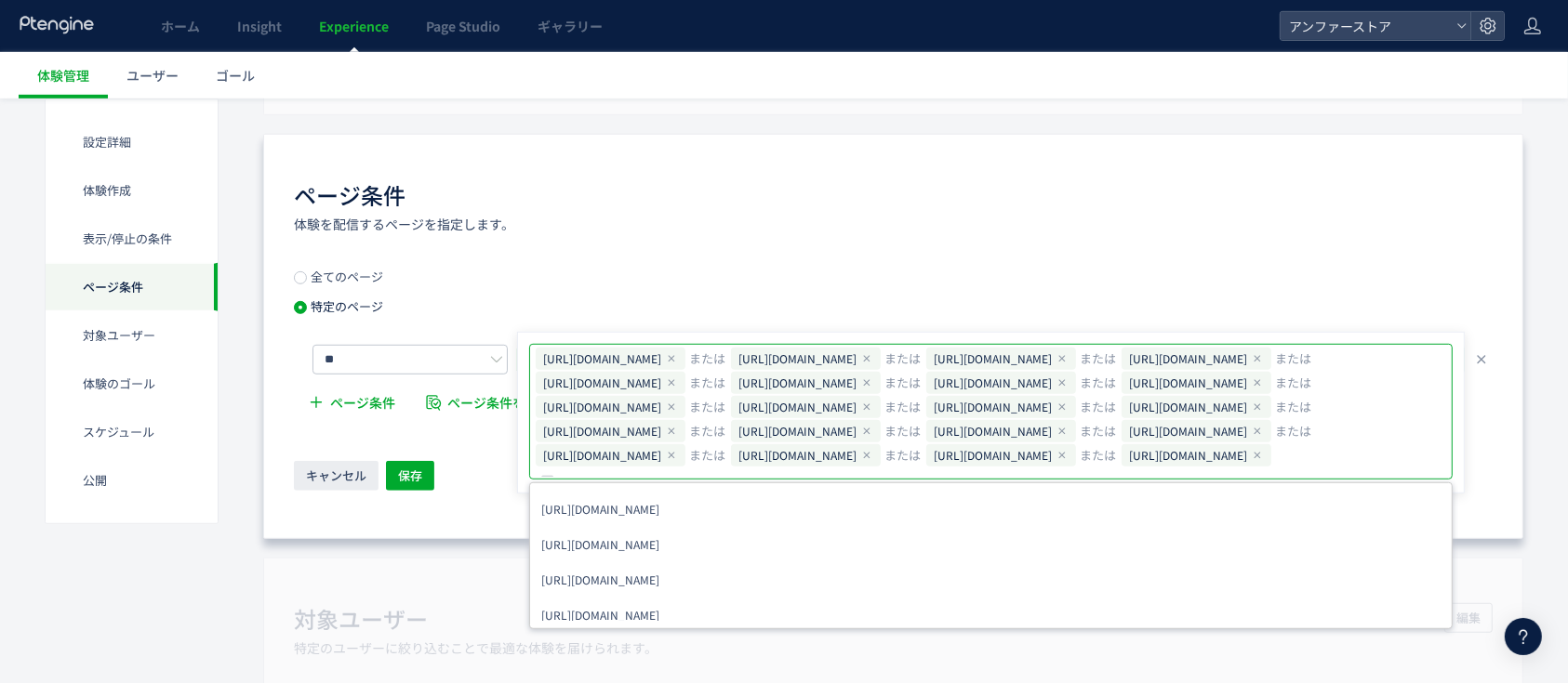
click at [1183, 256] on div "ページ条件 体験を配信するページを指定します。 全てのページ 特定のページ ** [URL][DOMAIN_NAME] または [URL][DOMAIN_NA…" at bounding box center [894, 336] width 1260 height 405
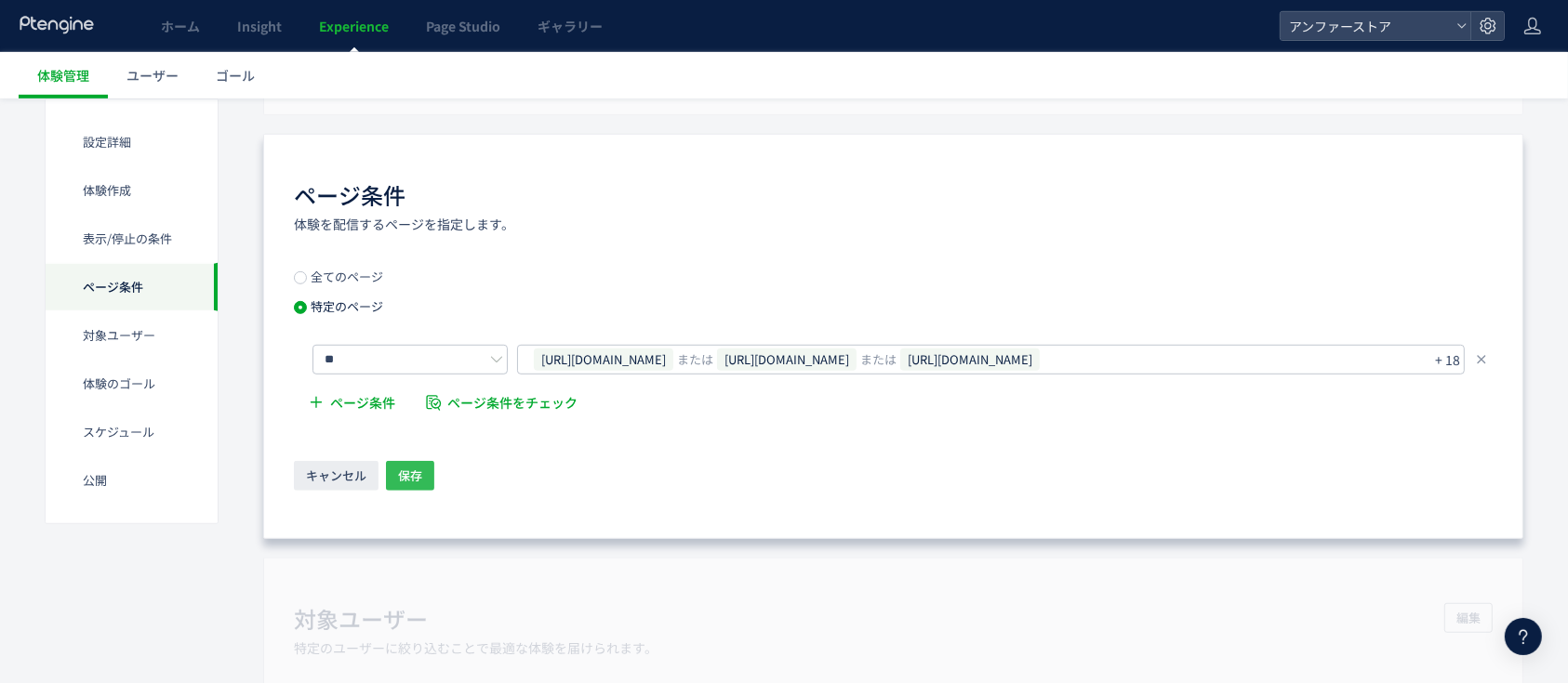
click at [428, 475] on button "保存" at bounding box center [410, 476] width 48 height 29
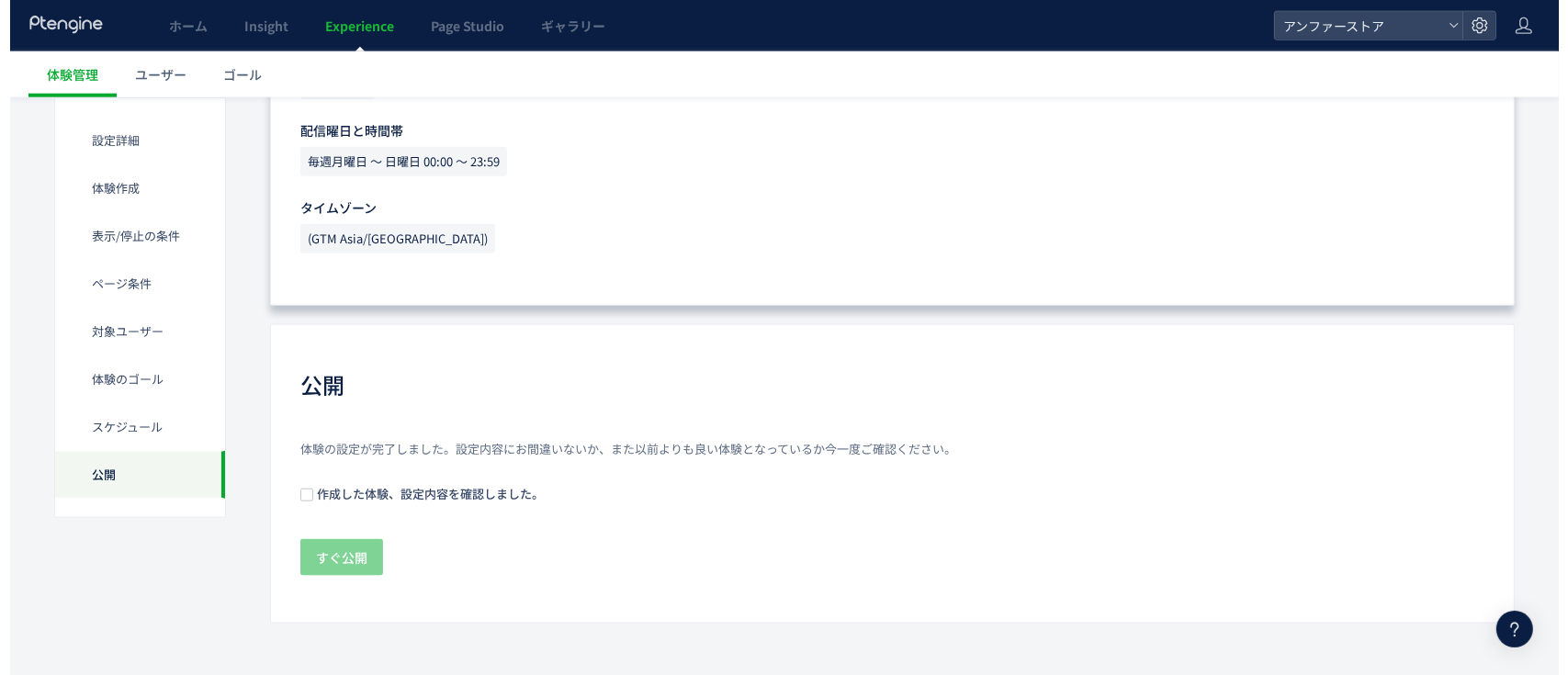
scroll to position [2106, 0]
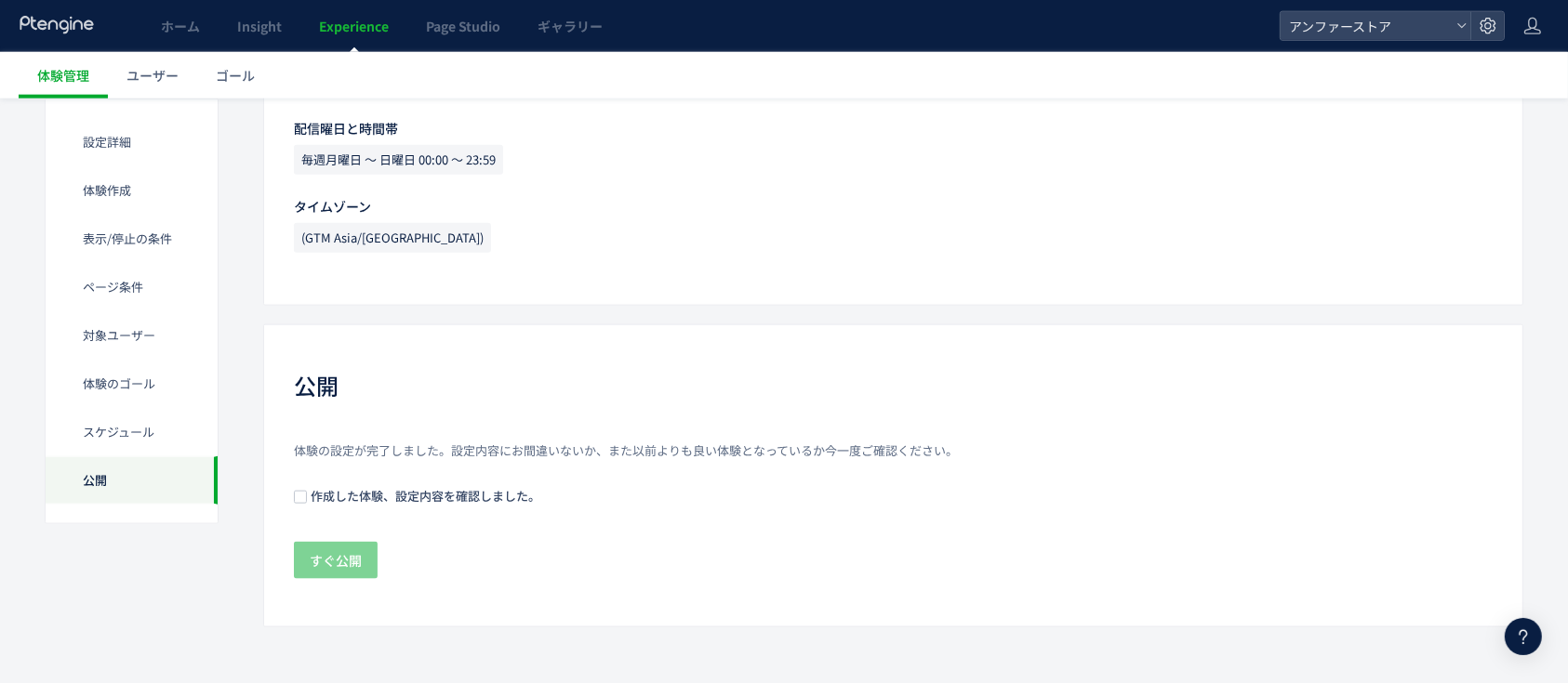
click at [410, 494] on span "作成した体験、設定内容を確認しました。" at bounding box center [423, 496] width 233 height 18
click at [362, 494] on span "作成した体験、設定内容を確認しました。" at bounding box center [423, 496] width 233 height 18
click at [330, 553] on span "すぐ公開" at bounding box center [335, 560] width 52 height 37
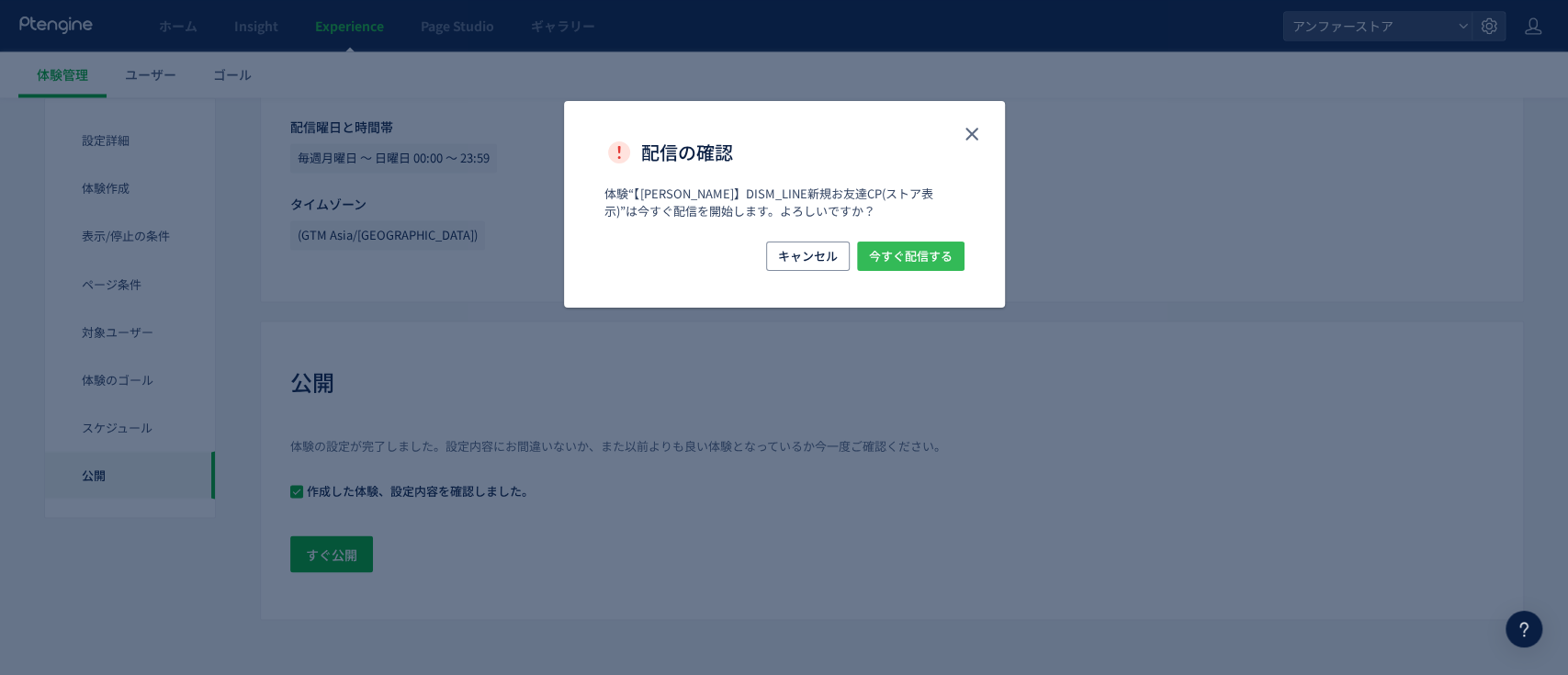
click at [911, 266] on span "今すぐ配信する" at bounding box center [911, 256] width 83 height 29
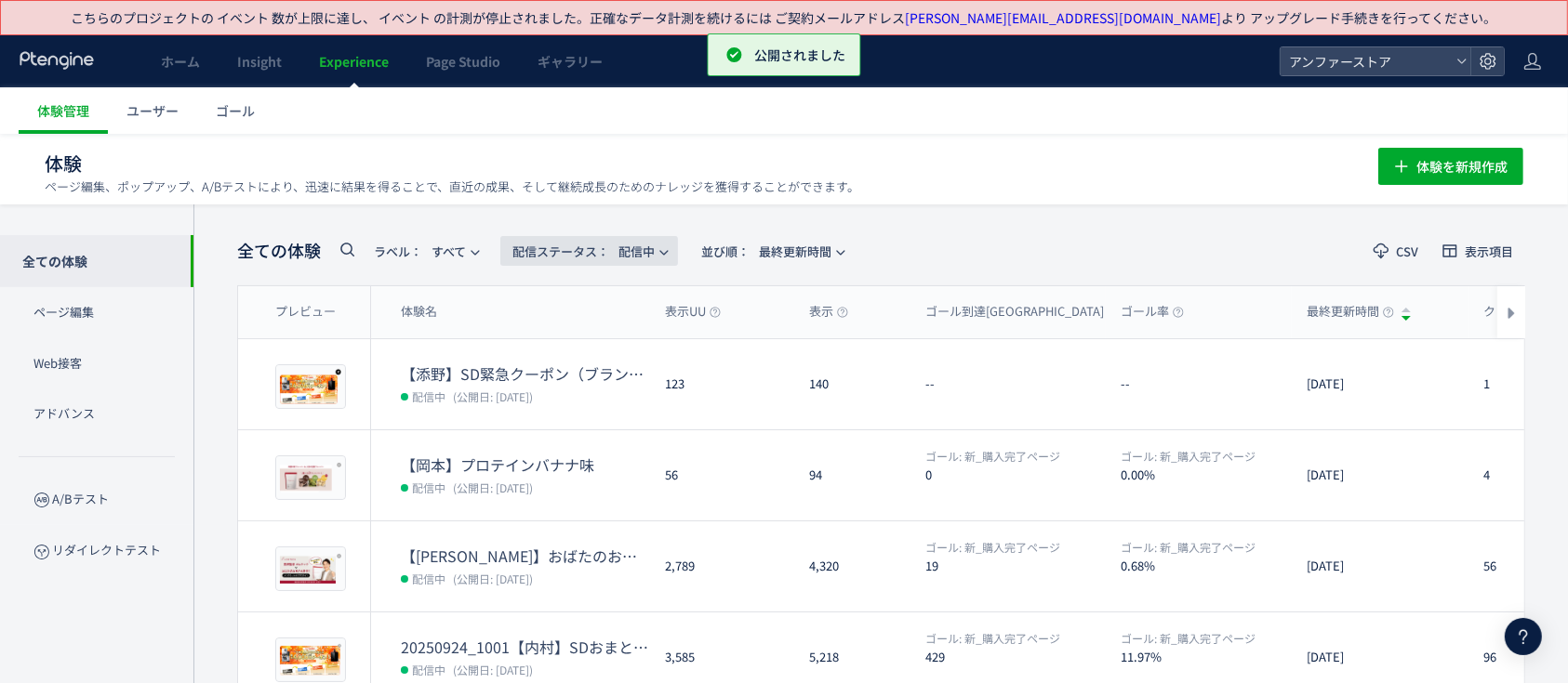
click at [627, 258] on span "配信ステータス​： 配信中" at bounding box center [583, 251] width 143 height 30
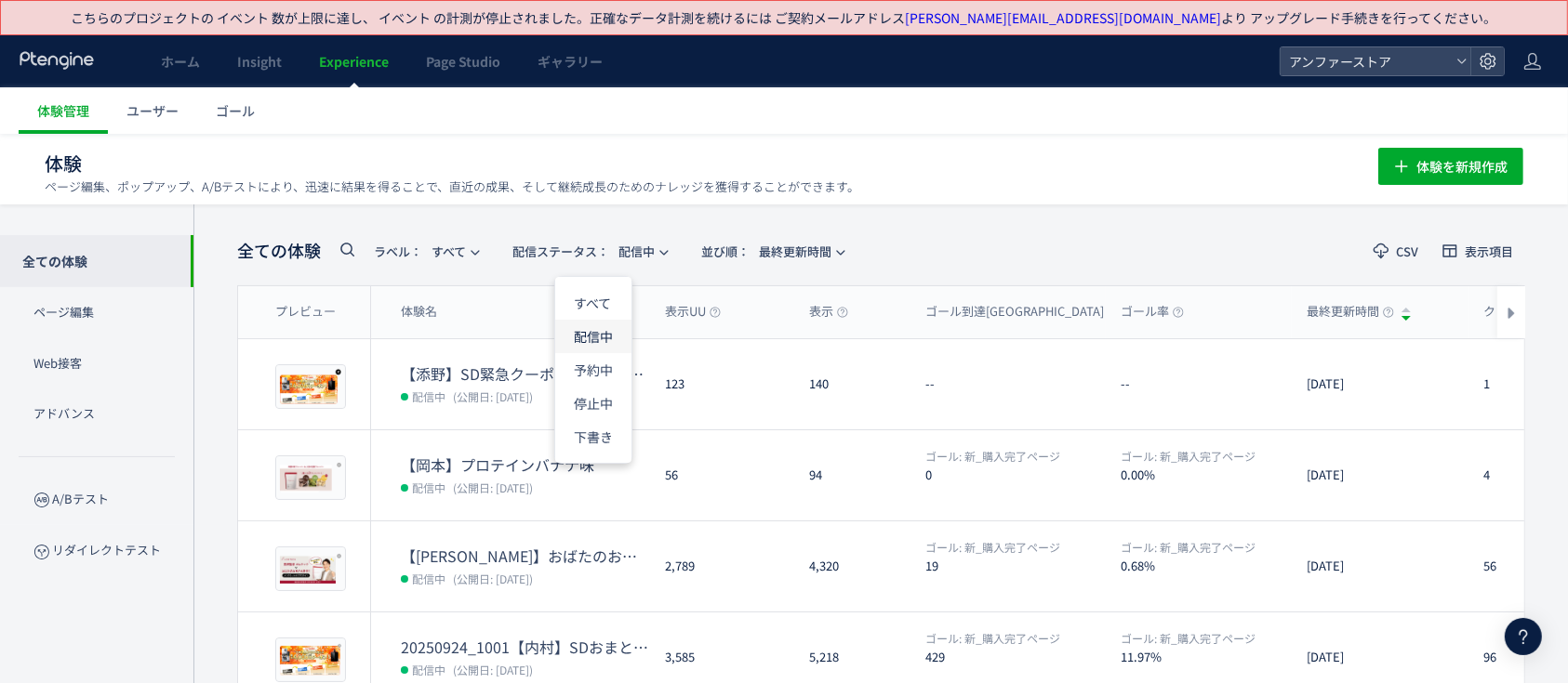
click at [603, 337] on li "配信中" at bounding box center [594, 336] width 77 height 33
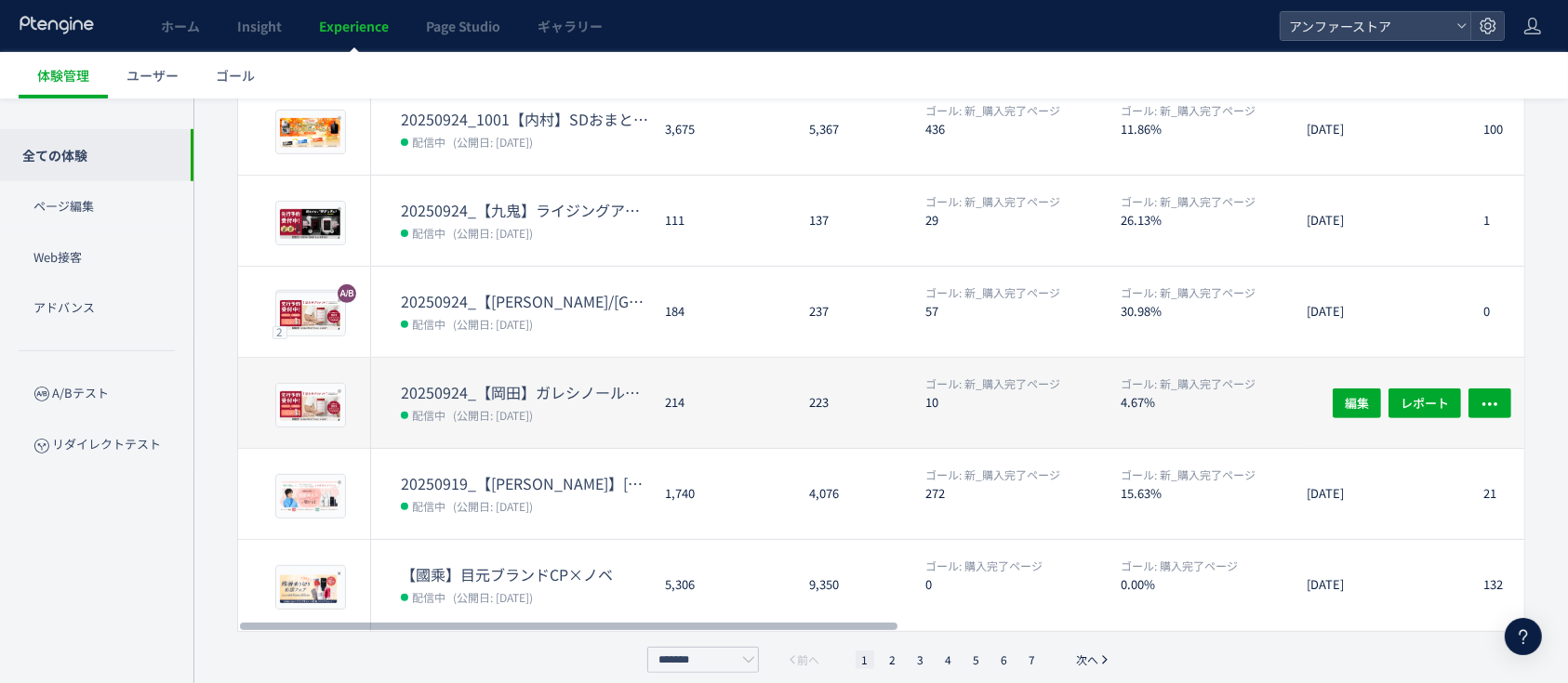
scroll to position [634, 0]
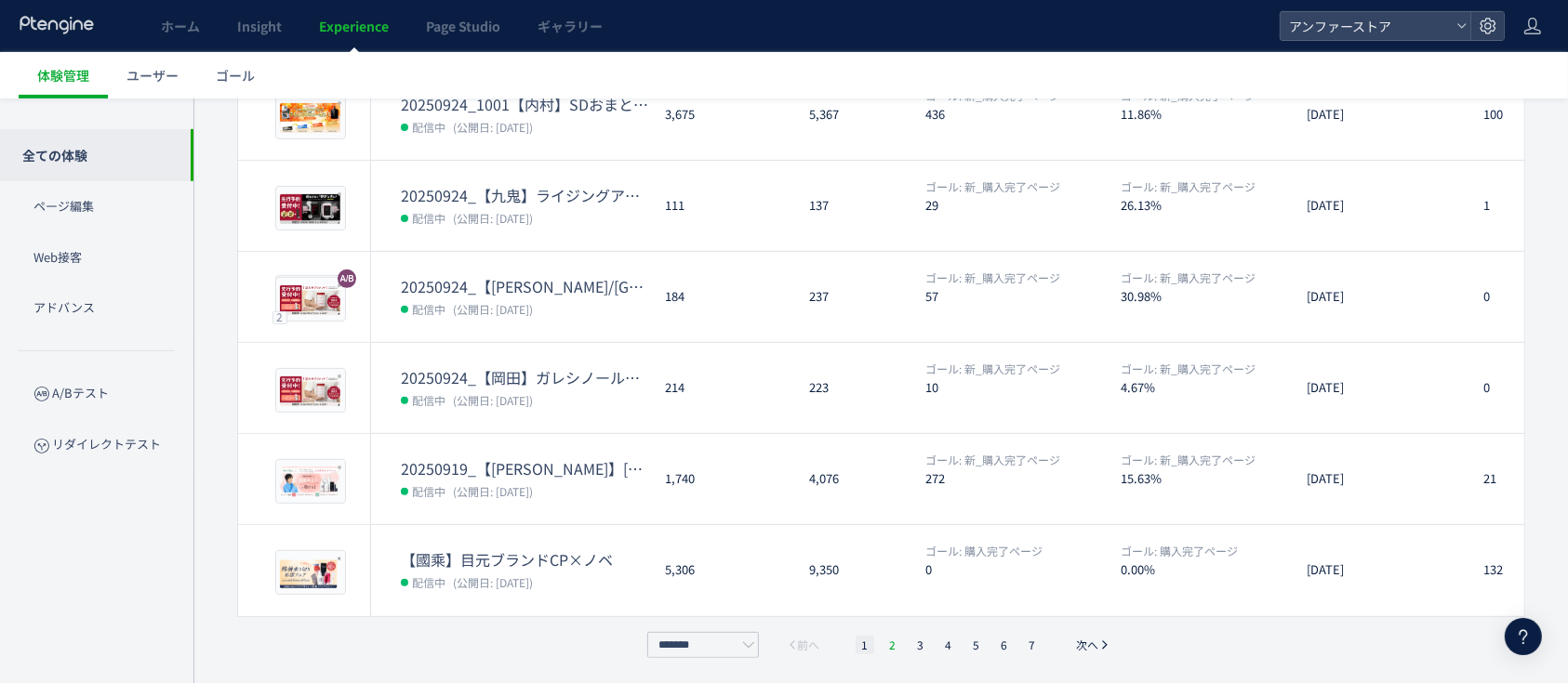
click at [894, 644] on li "2" at bounding box center [893, 645] width 19 height 19
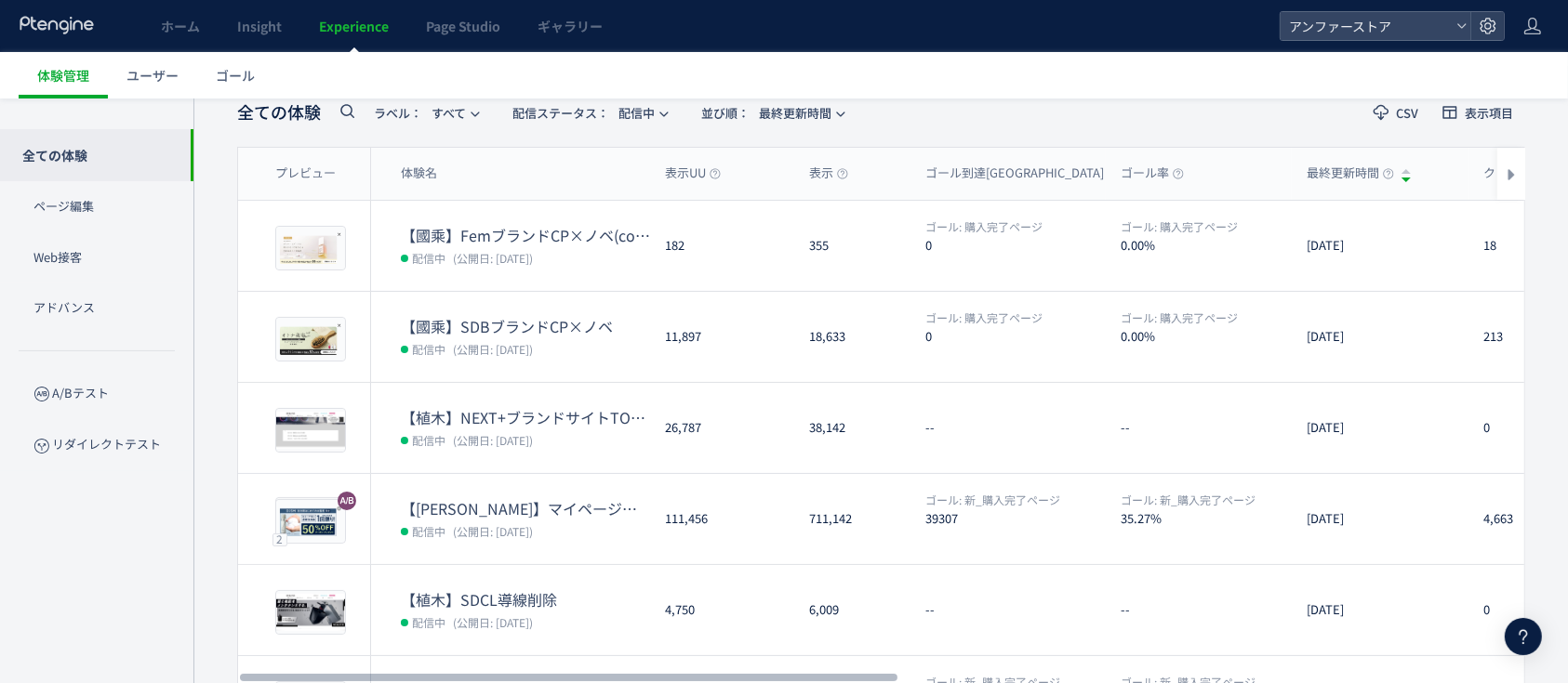
scroll to position [0, 0]
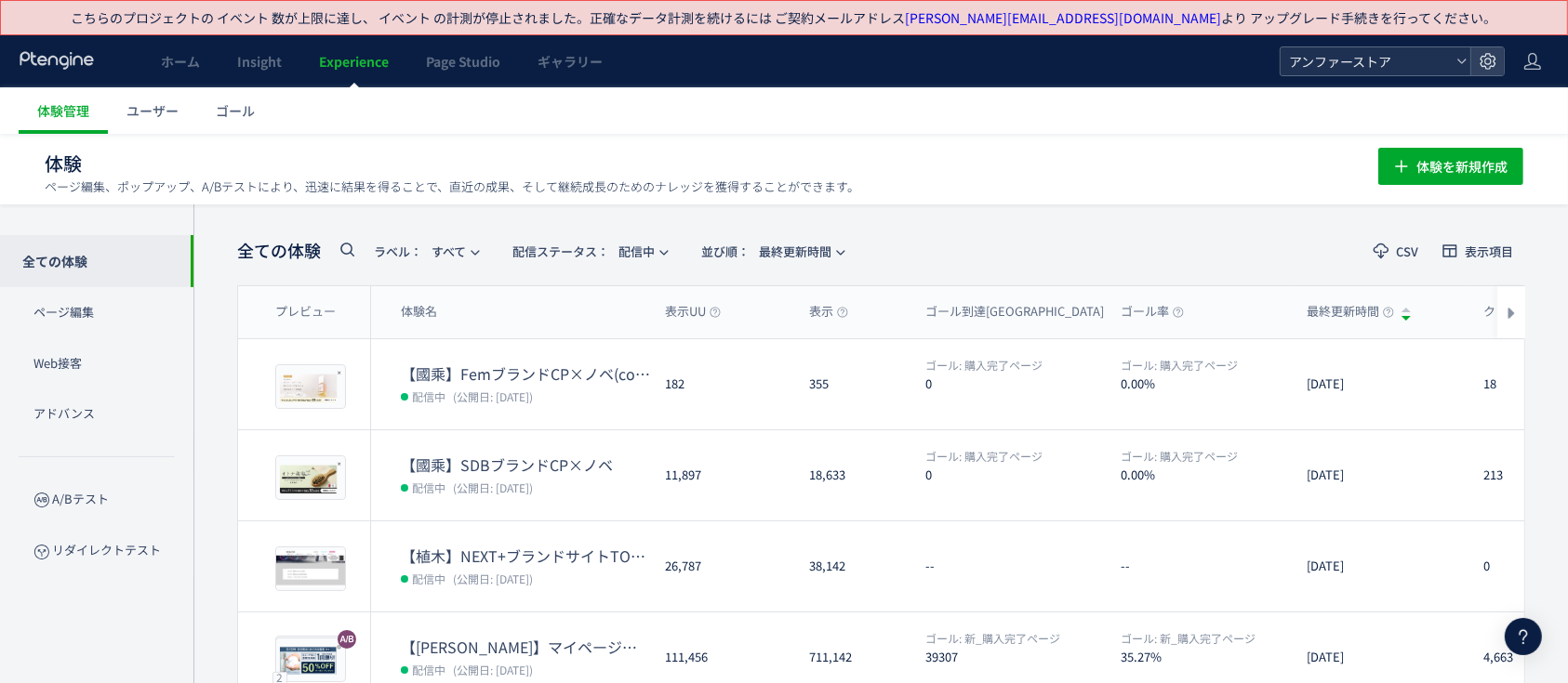
click at [1378, 46] on div "アンファーストア" at bounding box center [1392, 61] width 225 height 29
click at [346, 252] on icon at bounding box center [346, 249] width 23 height 23
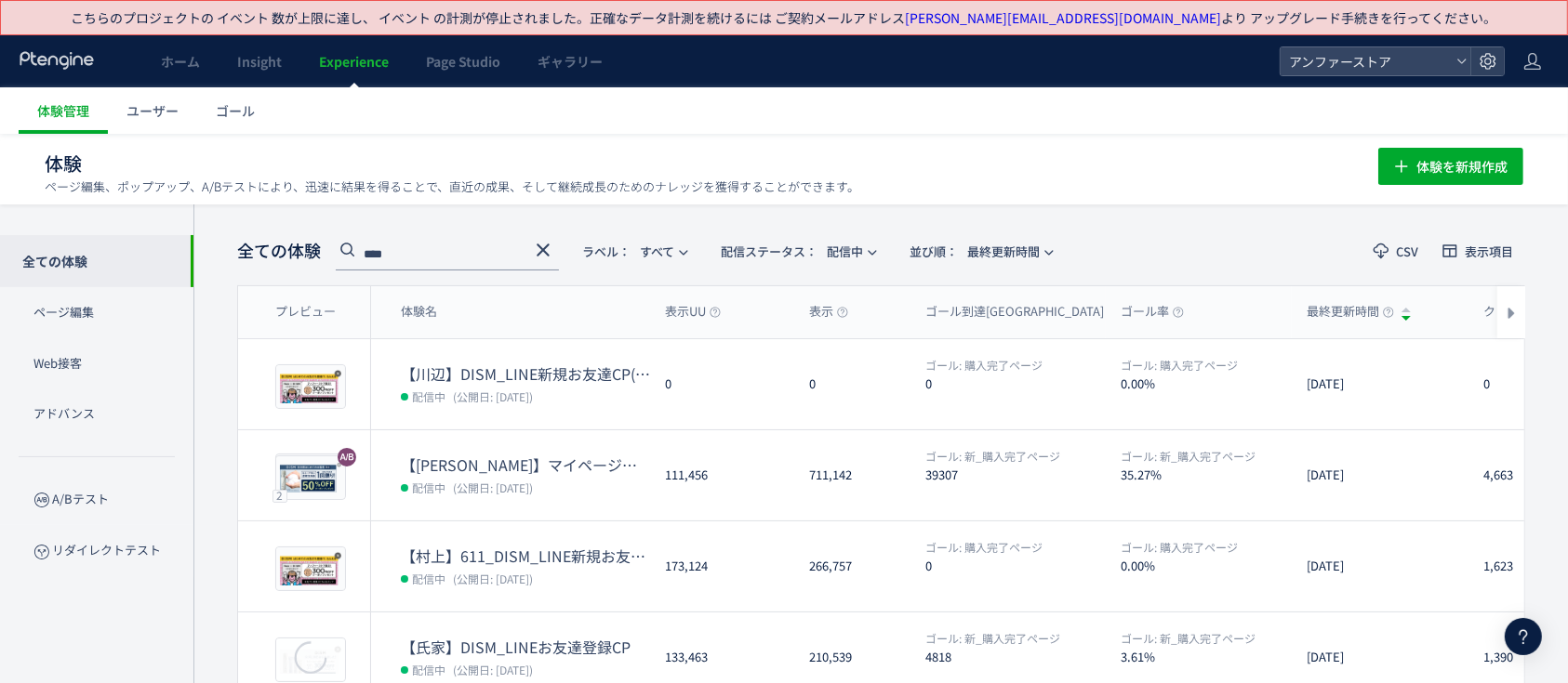
type input "****"
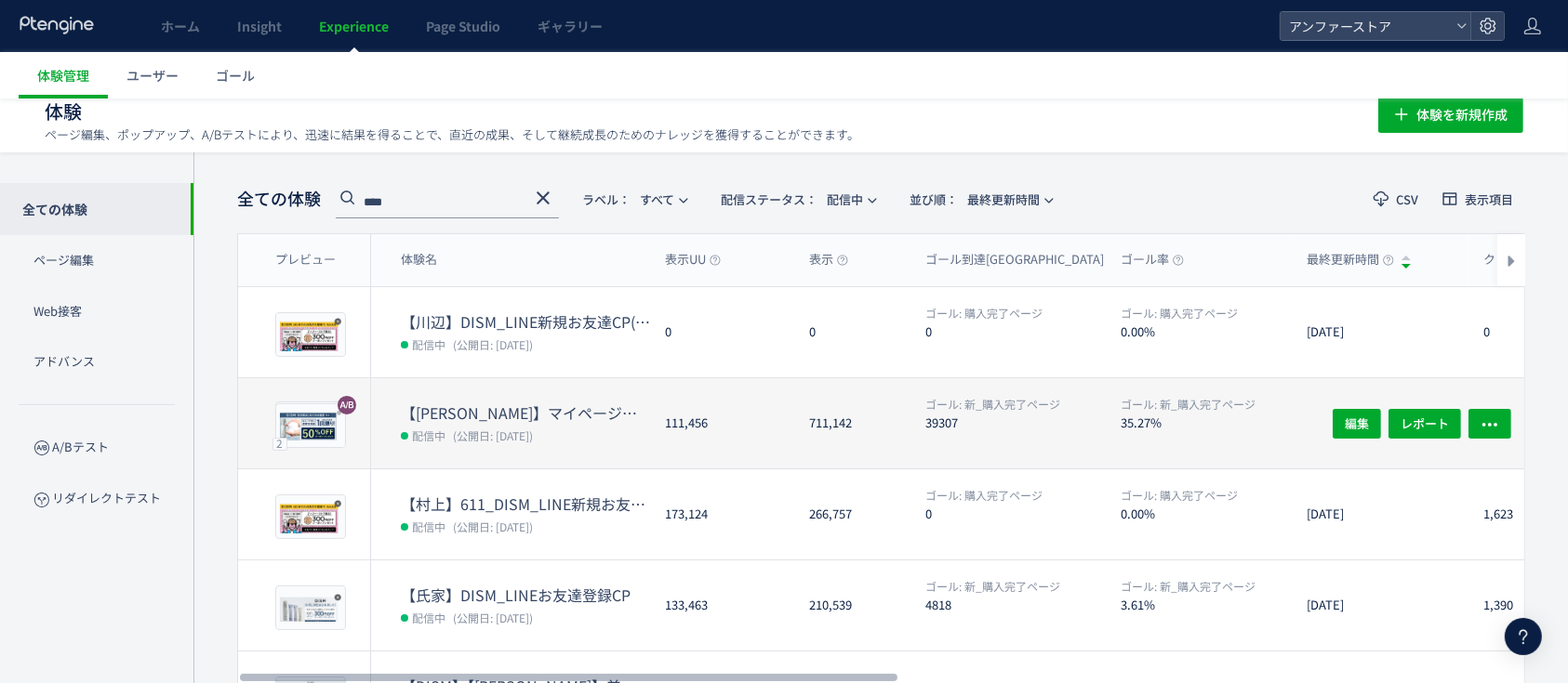
scroll to position [124, 0]
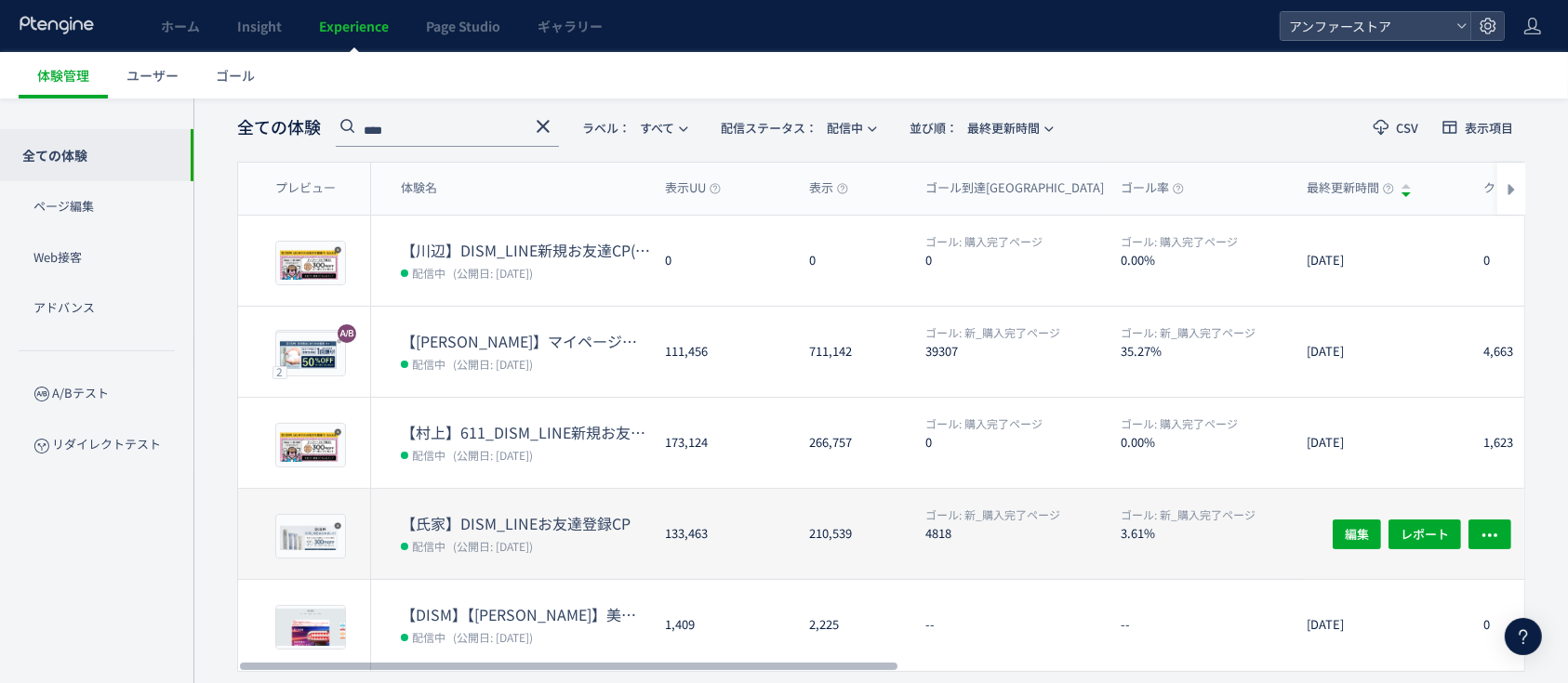
click at [514, 539] on span "(公開日: [DATE])" at bounding box center [493, 546] width 80 height 16
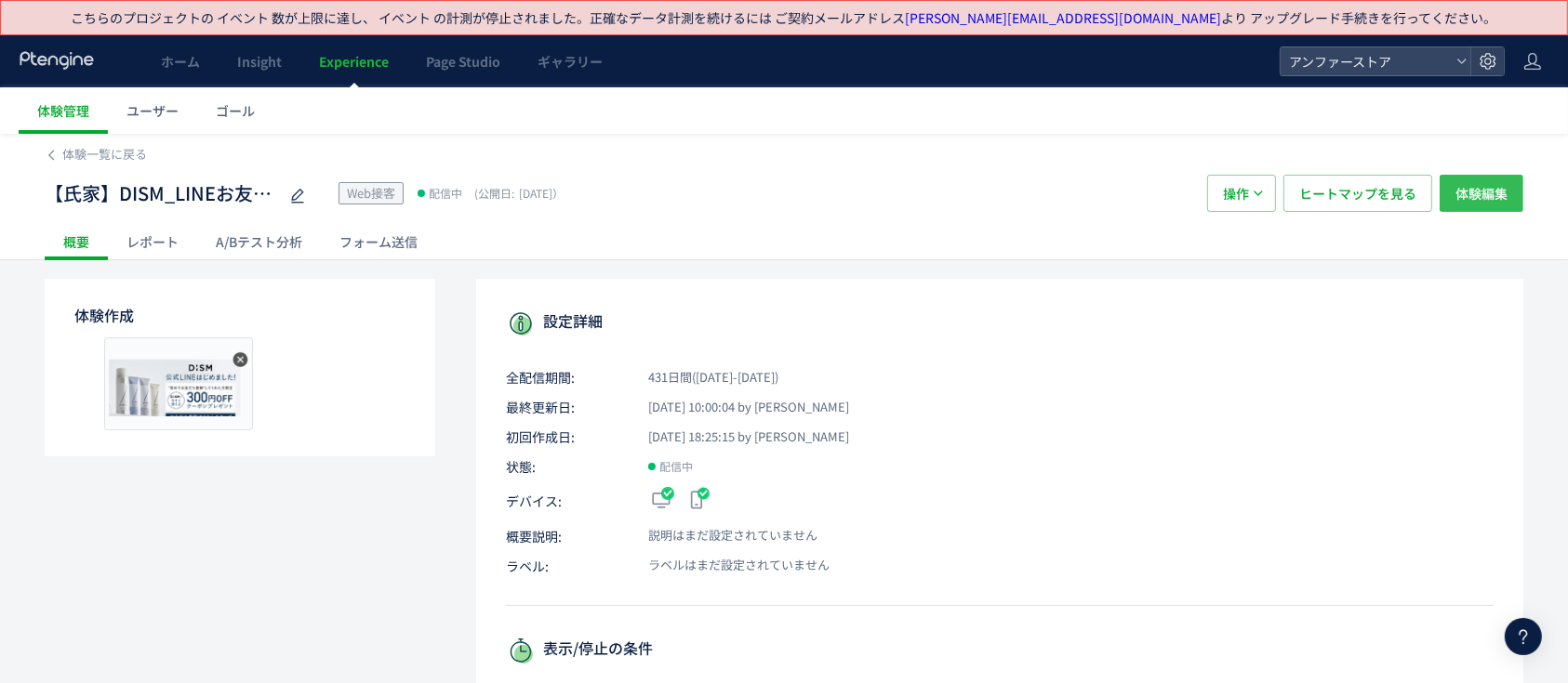
click at [1473, 201] on span "体験編集" at bounding box center [1481, 194] width 52 height 37
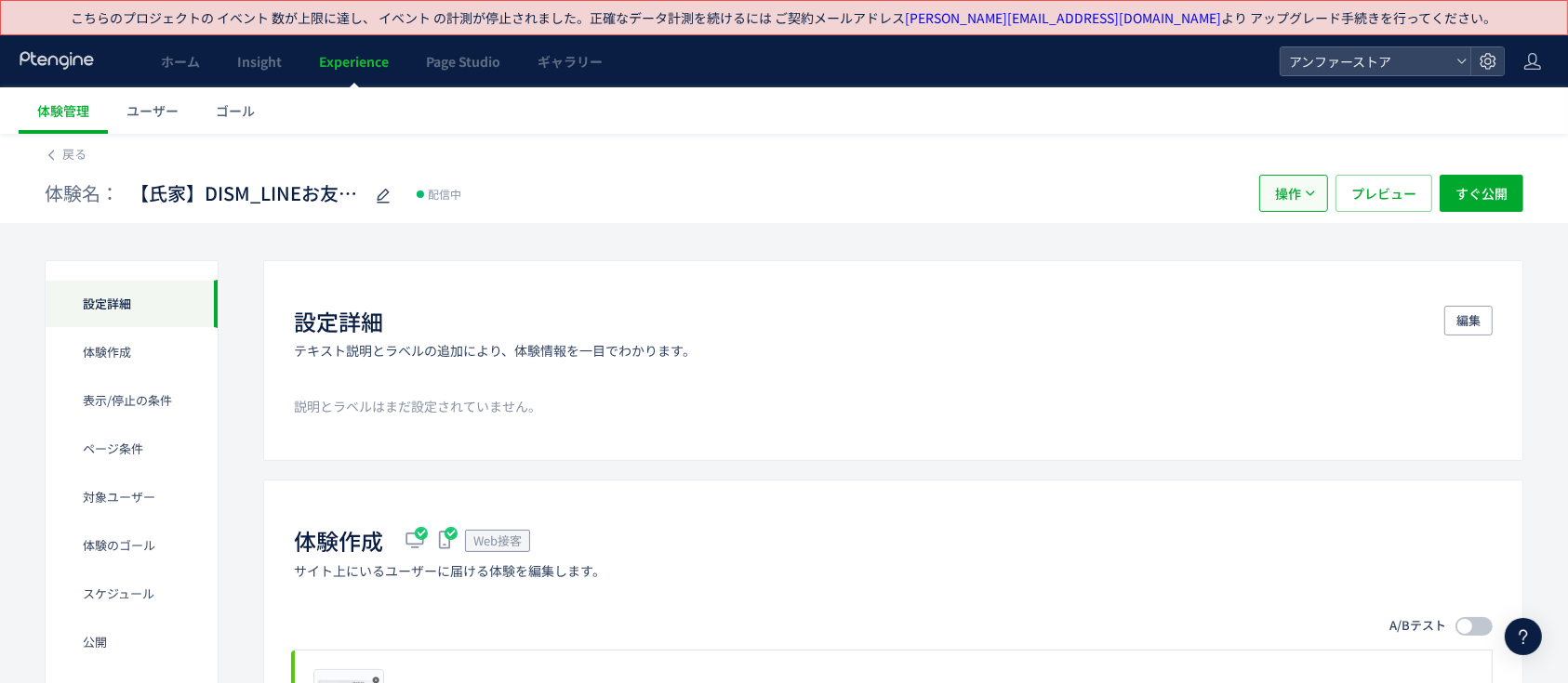
click at [1296, 186] on span "操作" at bounding box center [1288, 194] width 26 height 37
click at [1283, 254] on li "停止" at bounding box center [1294, 250] width 63 height 33
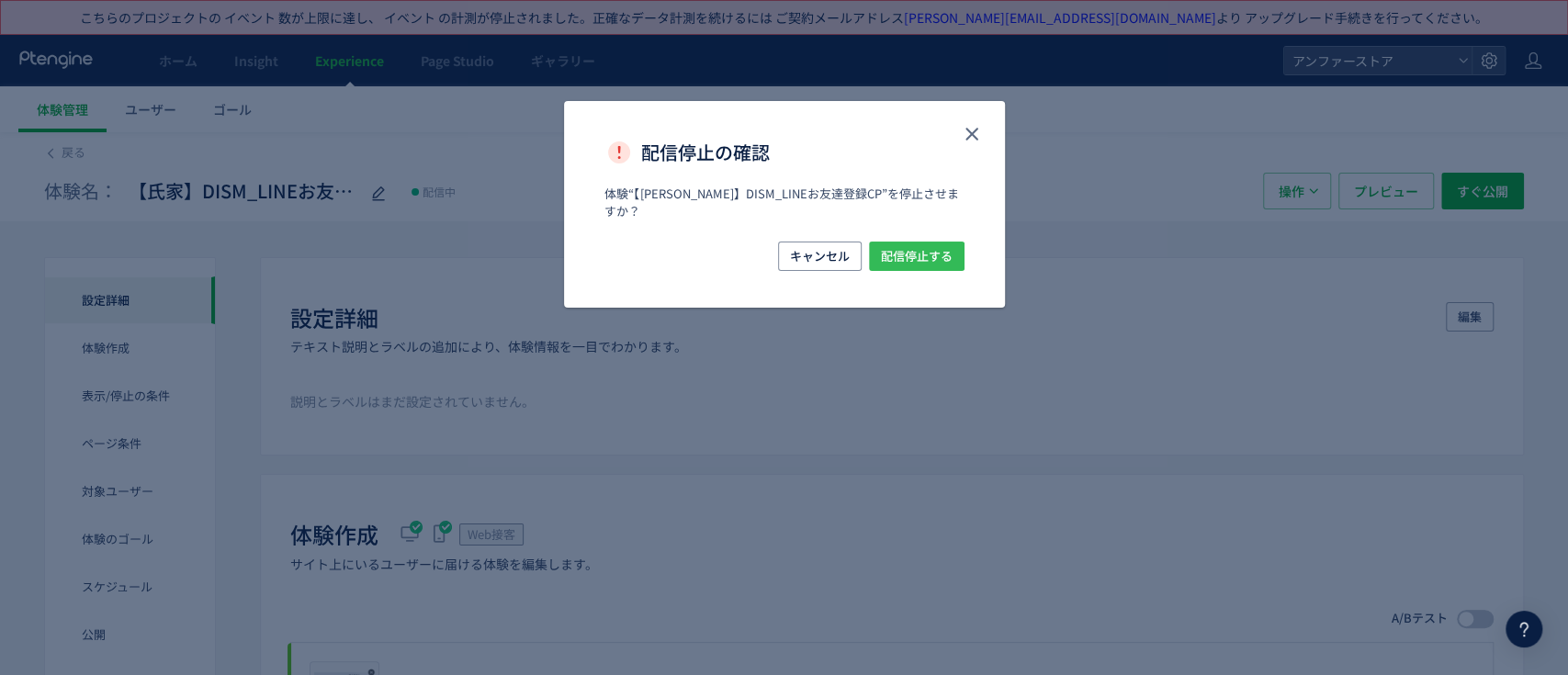
click at [934, 244] on span "配信停止する" at bounding box center [917, 256] width 72 height 29
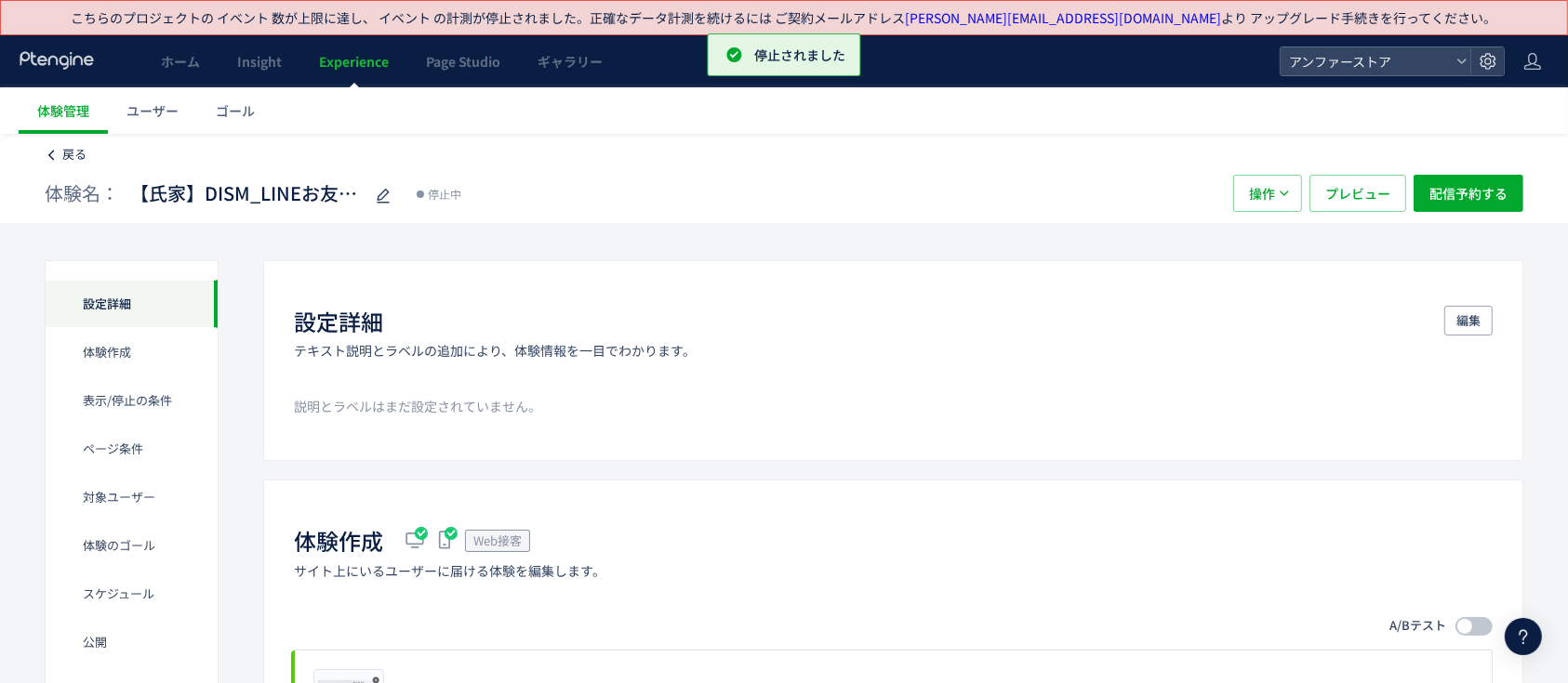
click at [52, 152] on icon at bounding box center [50, 154] width 13 height 13
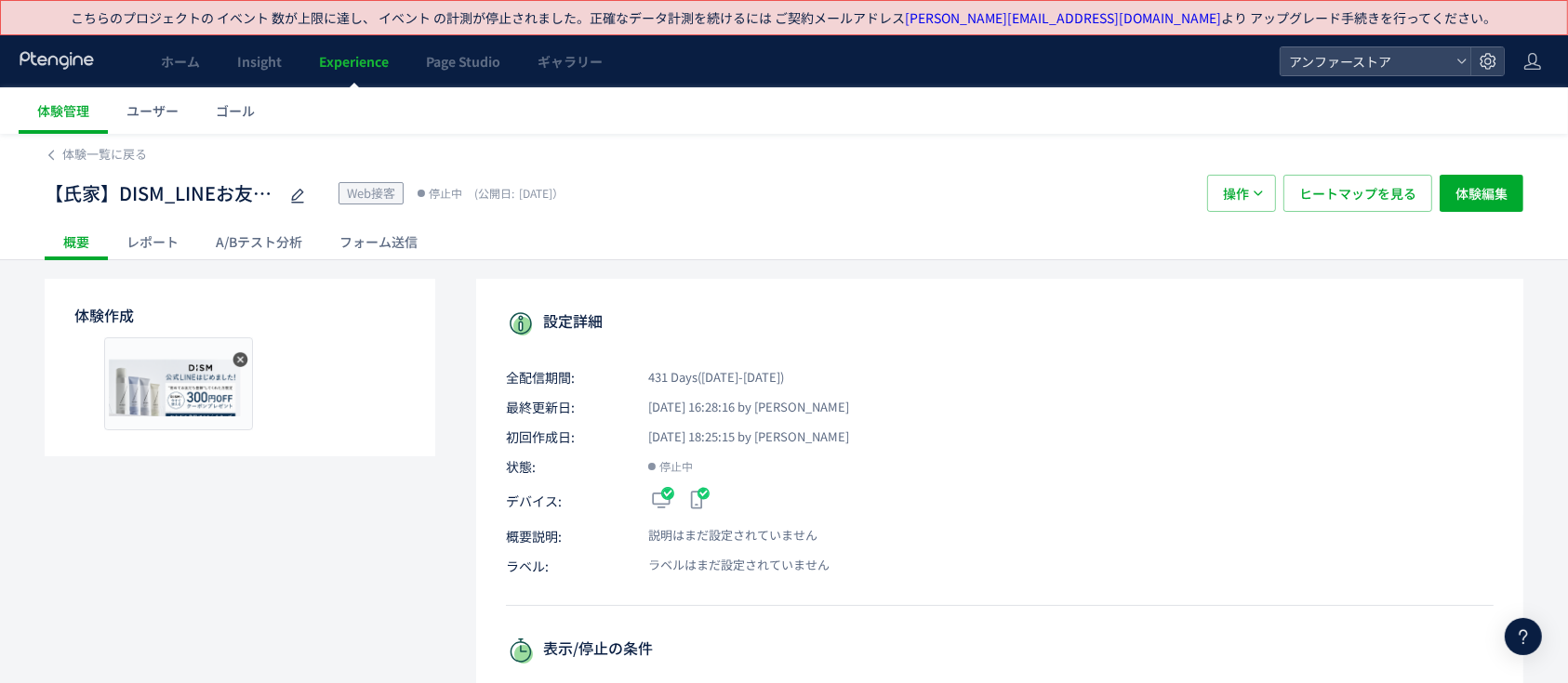
click at [92, 167] on div "【[PERSON_NAME]】DISM_LINEお友達登録CP Web接客 停止中 (公開日: [DATE]） 操作 ヒートマップを見る 体験編集" at bounding box center [784, 193] width 1479 height 60
click at [92, 156] on span "体験一覧に戻る" at bounding box center [104, 154] width 85 height 18
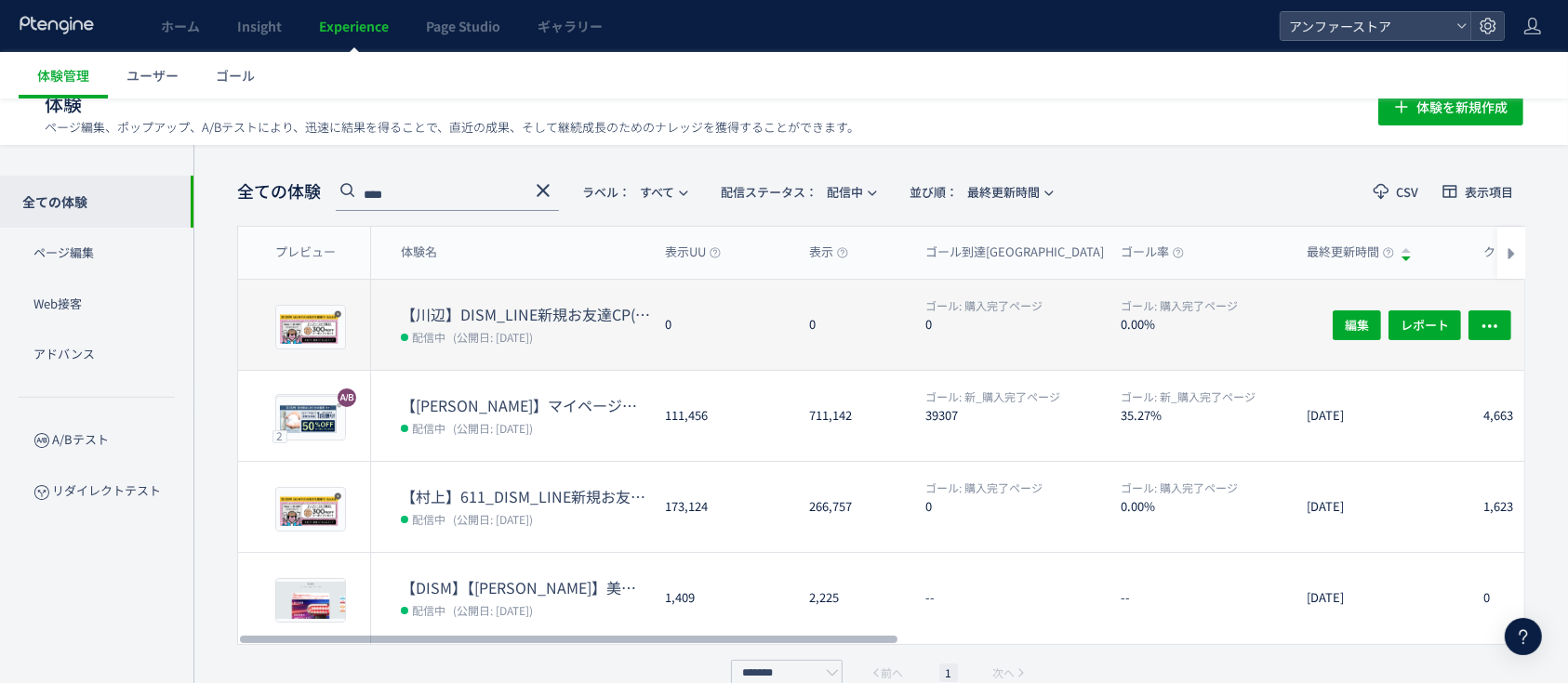
scroll to position [88, 0]
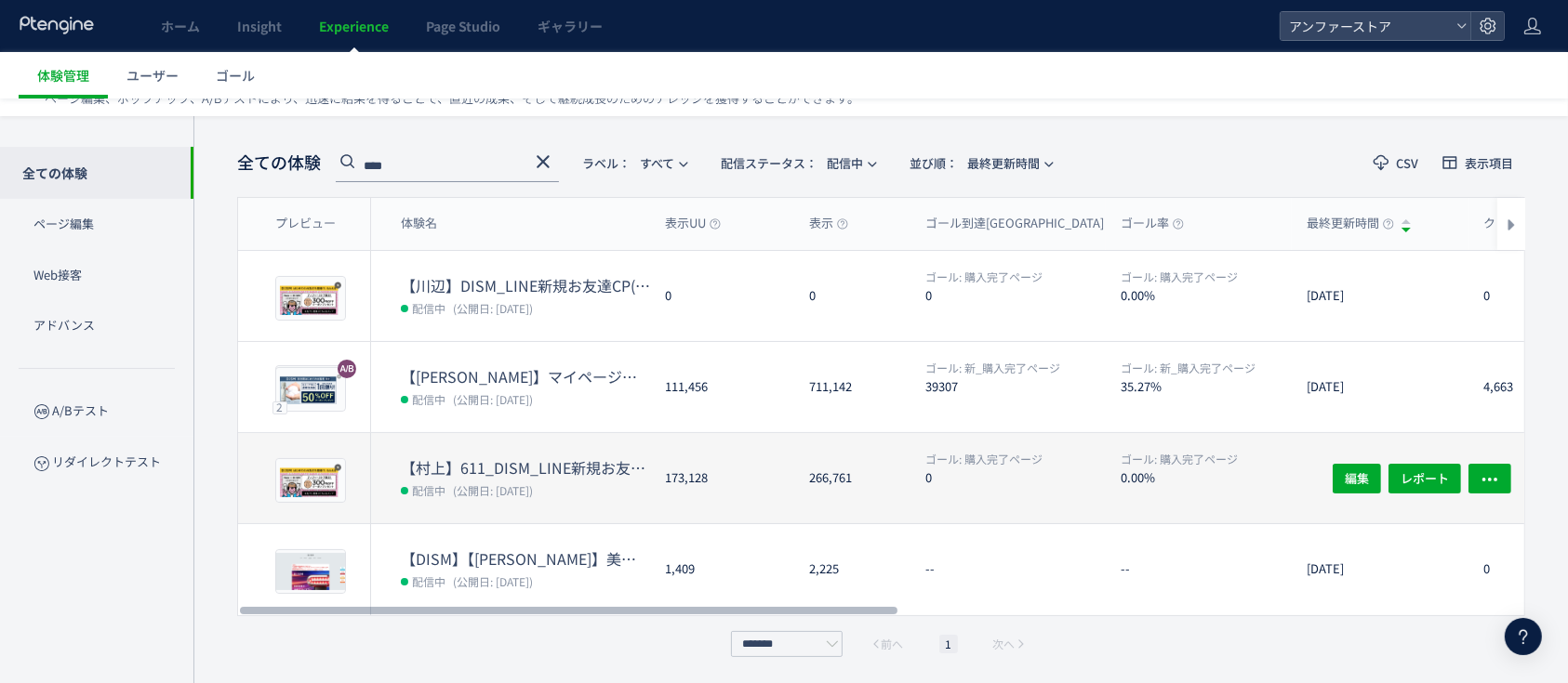
click at [534, 464] on dt "【村上】611_DISM_LINE新規お友達CP" at bounding box center [525, 468] width 249 height 22
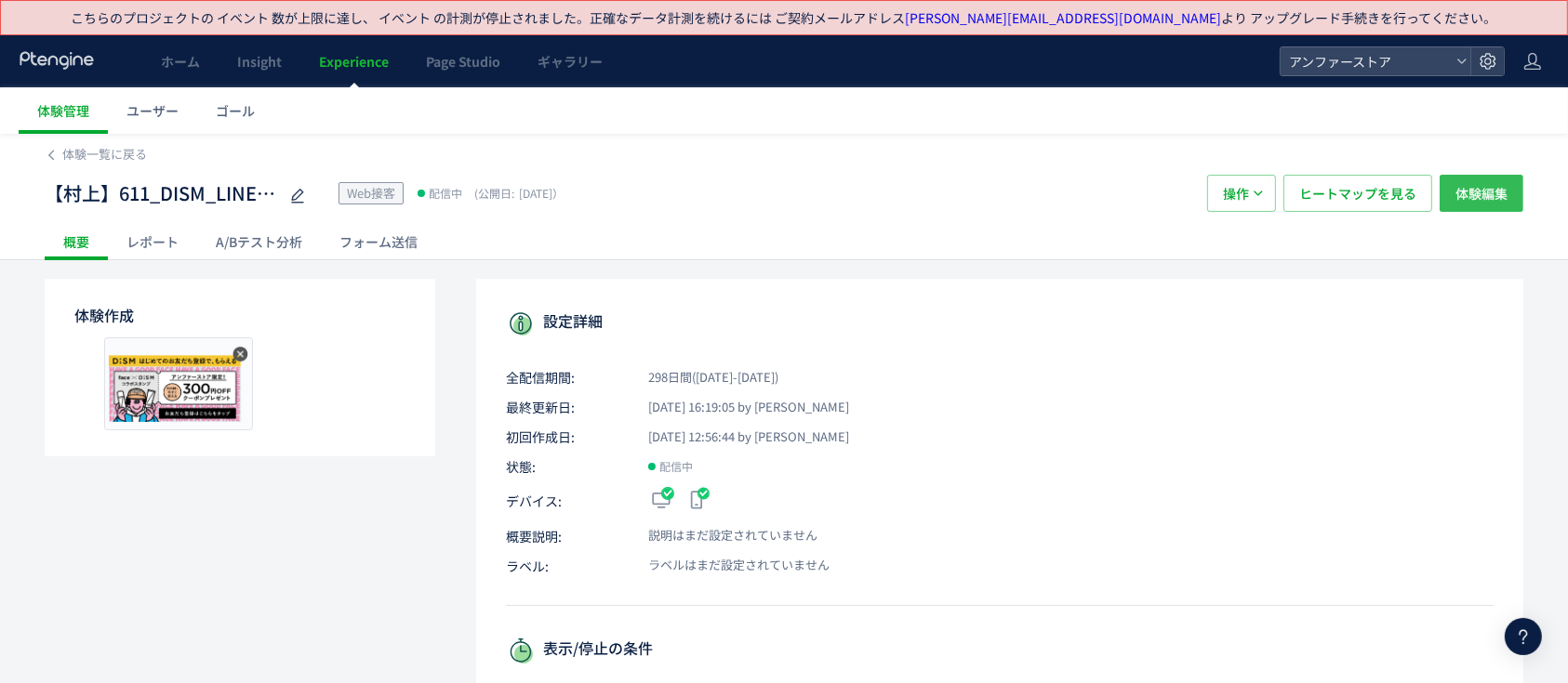
click at [1511, 189] on button "体験編集" at bounding box center [1481, 194] width 84 height 37
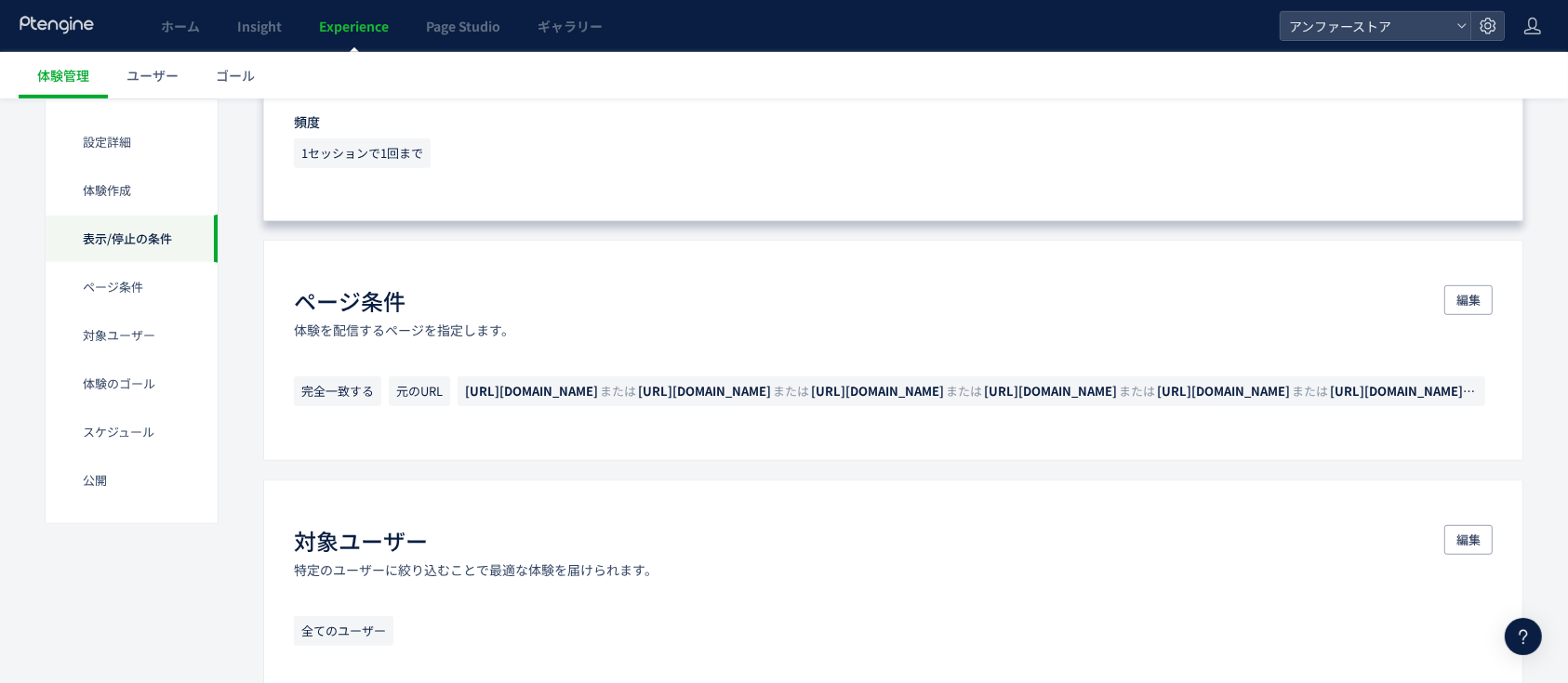
scroll to position [867, 0]
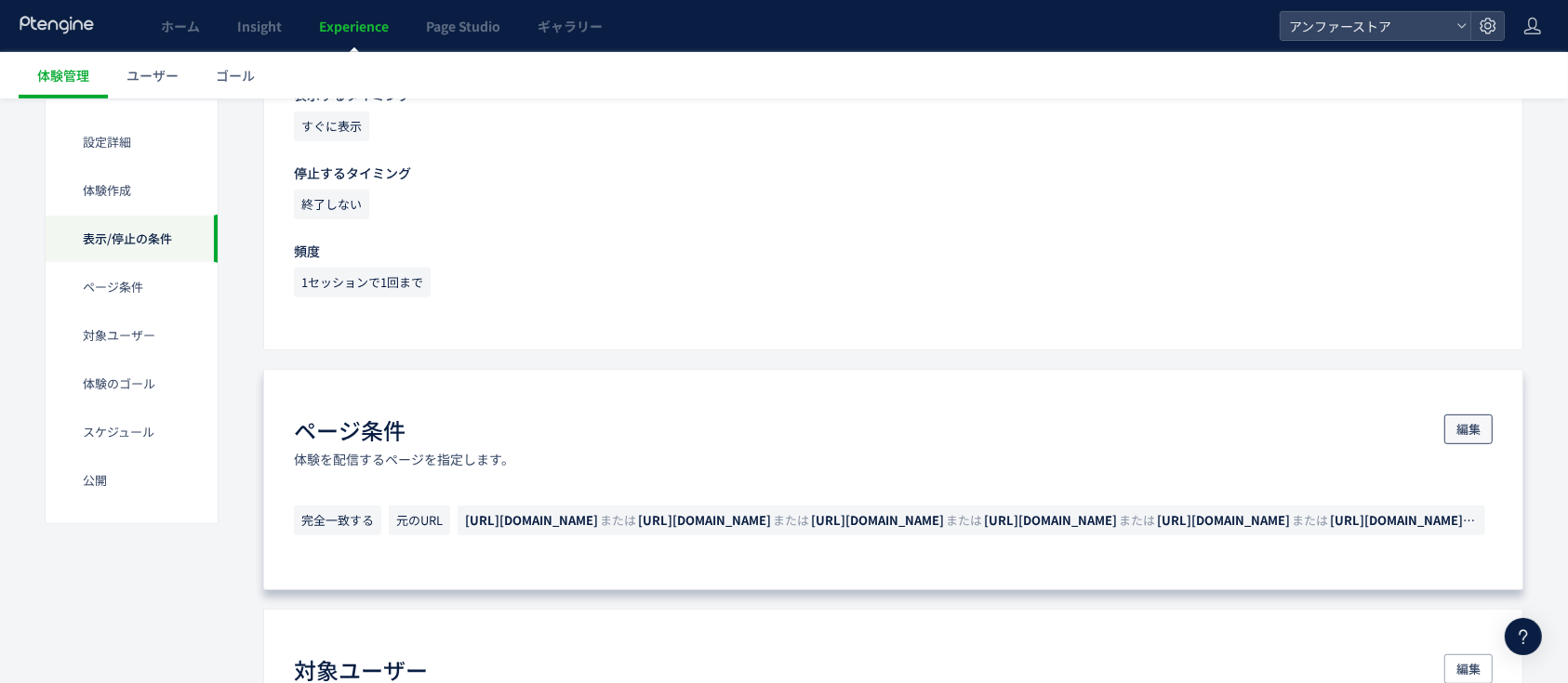
click at [1464, 420] on span "編集" at bounding box center [1468, 429] width 25 height 29
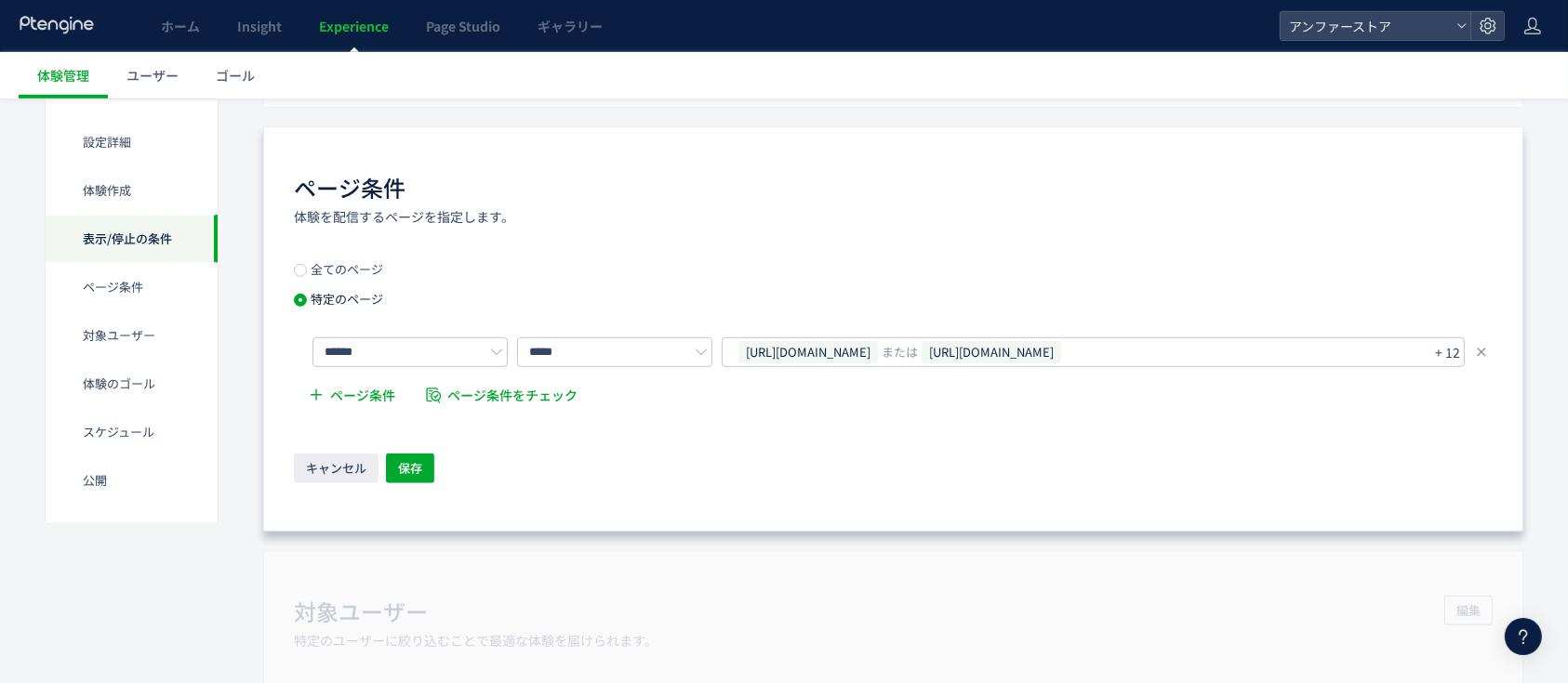
scroll to position [1115, 0]
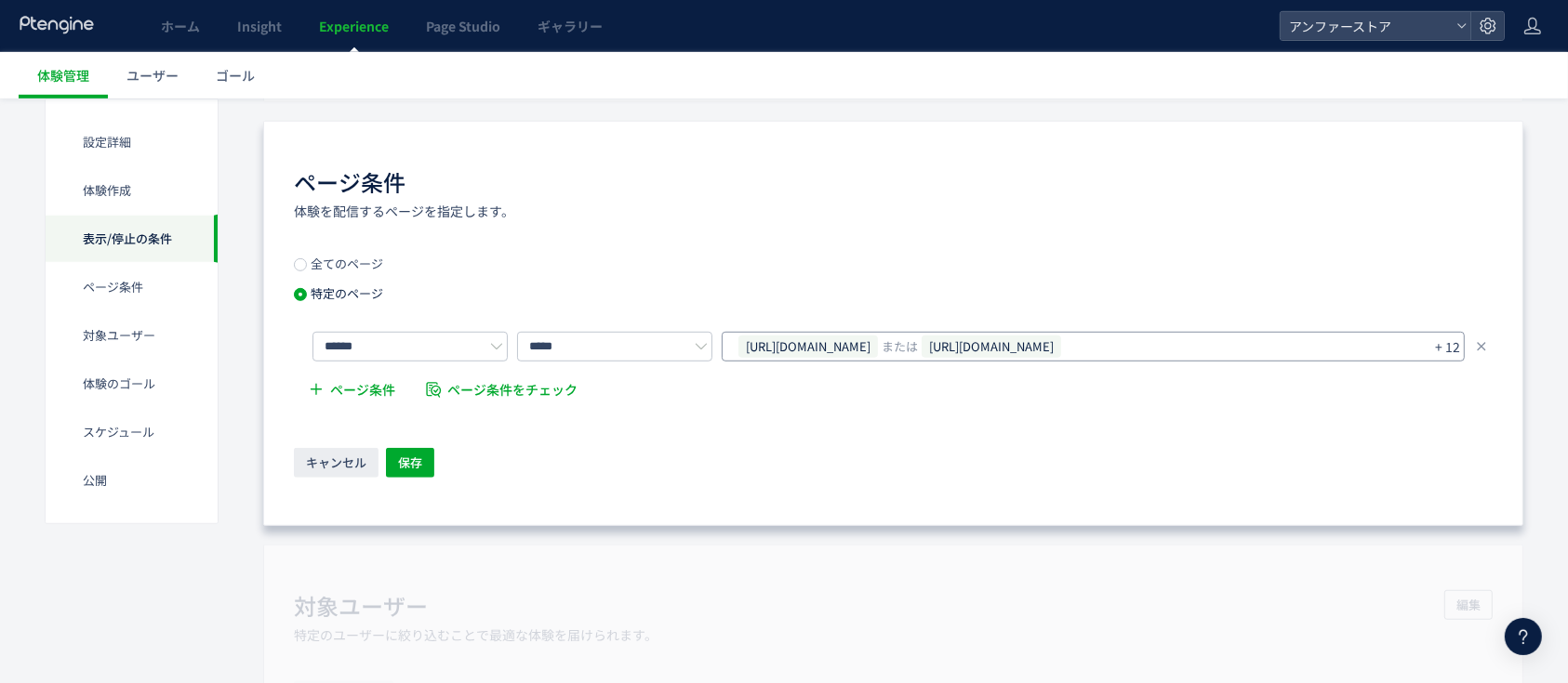
click at [878, 352] on span "[URL][DOMAIN_NAME]" at bounding box center [808, 346] width 140 height 23
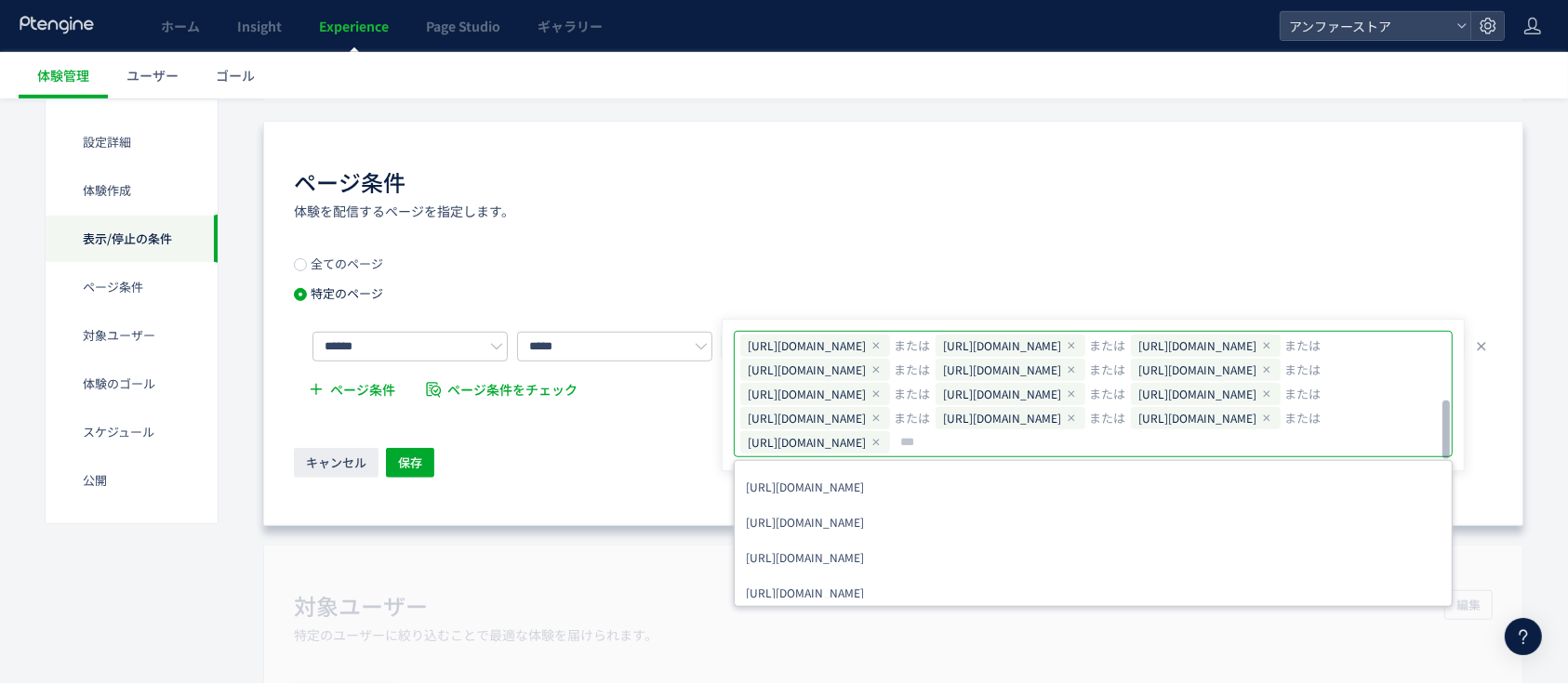
scroll to position [159, 0]
click at [1066, 413] on icon at bounding box center [1071, 418] width 11 height 11
click at [1185, 259] on div "全てのページ 特定のページ ****** ***** [URL][DOMAIN_NAME] または [URL][DOMAIN_NAME] または [URL][…" at bounding box center [893, 334] width 1198 height 153
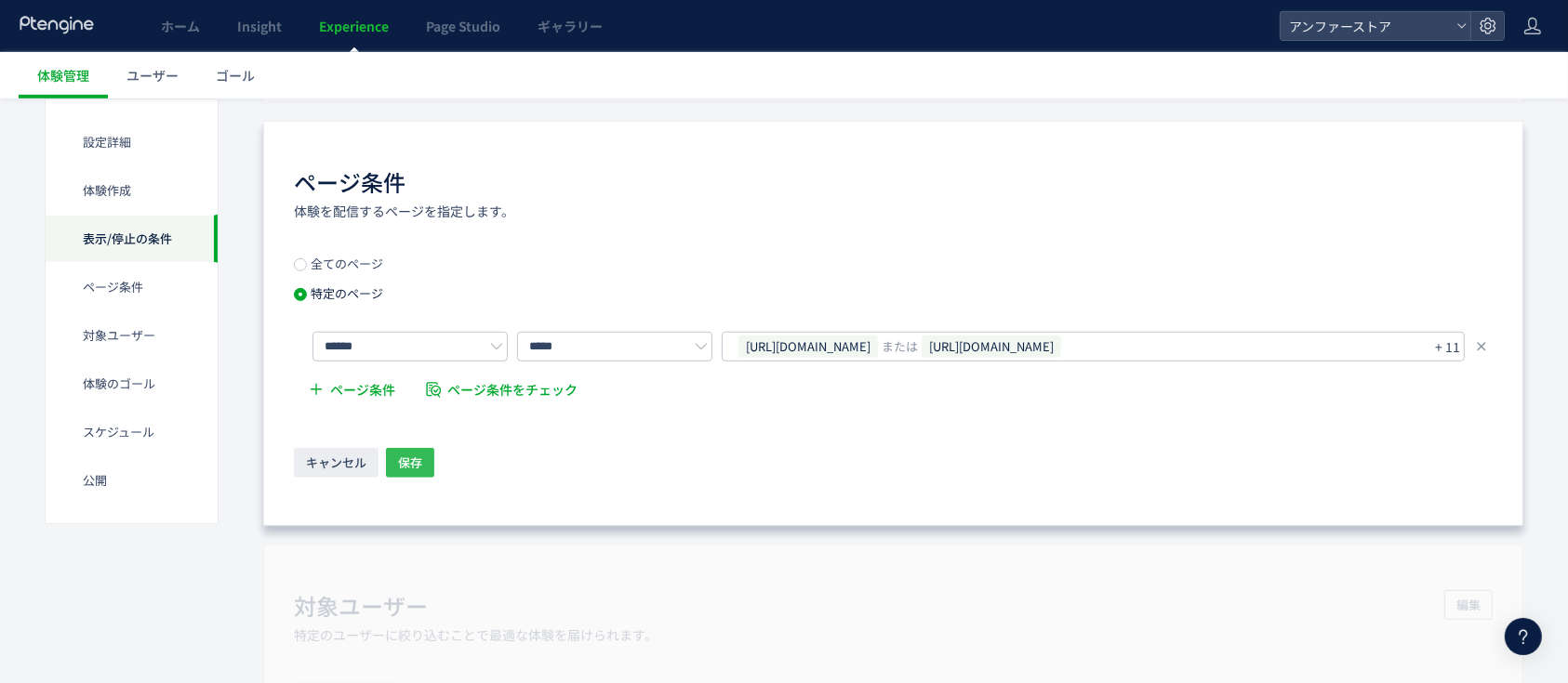
click at [398, 470] on span "保存" at bounding box center [410, 463] width 25 height 29
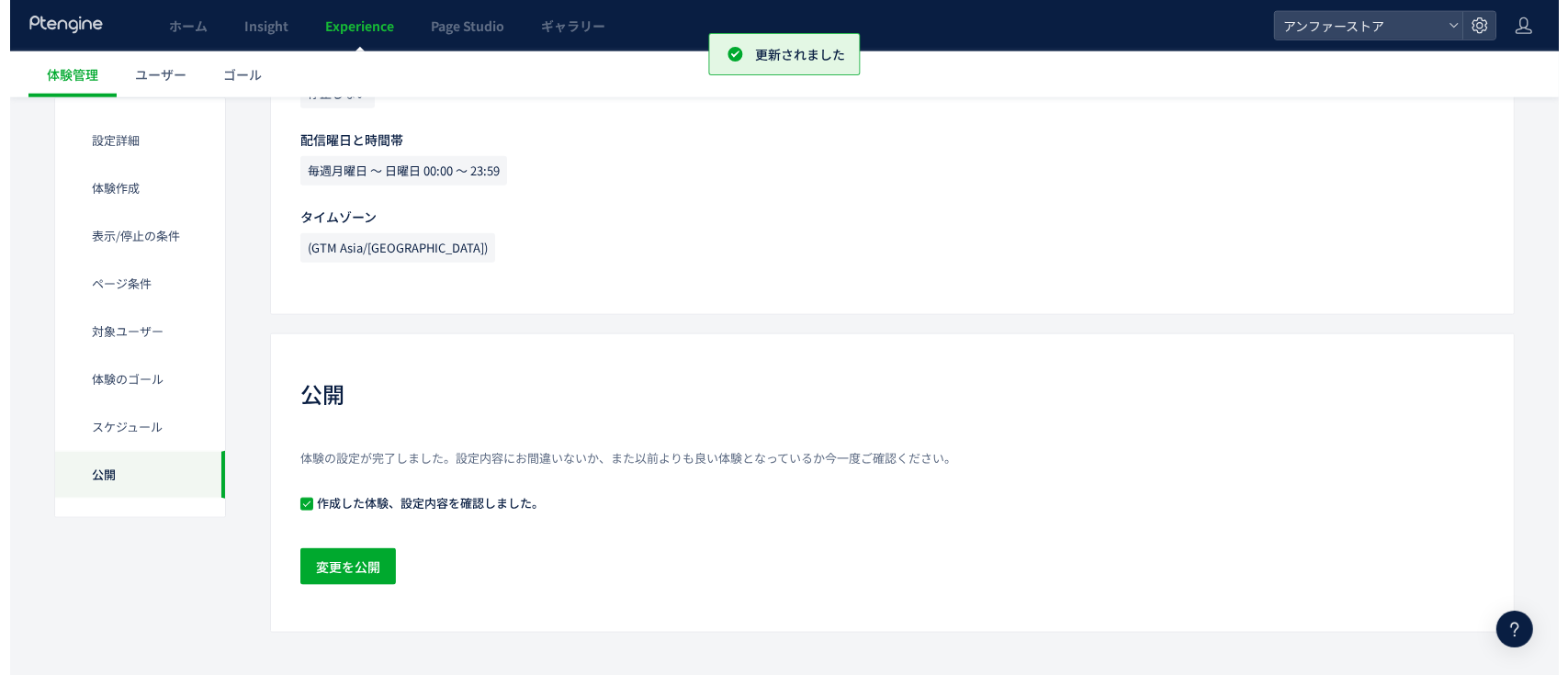
scroll to position [2124, 0]
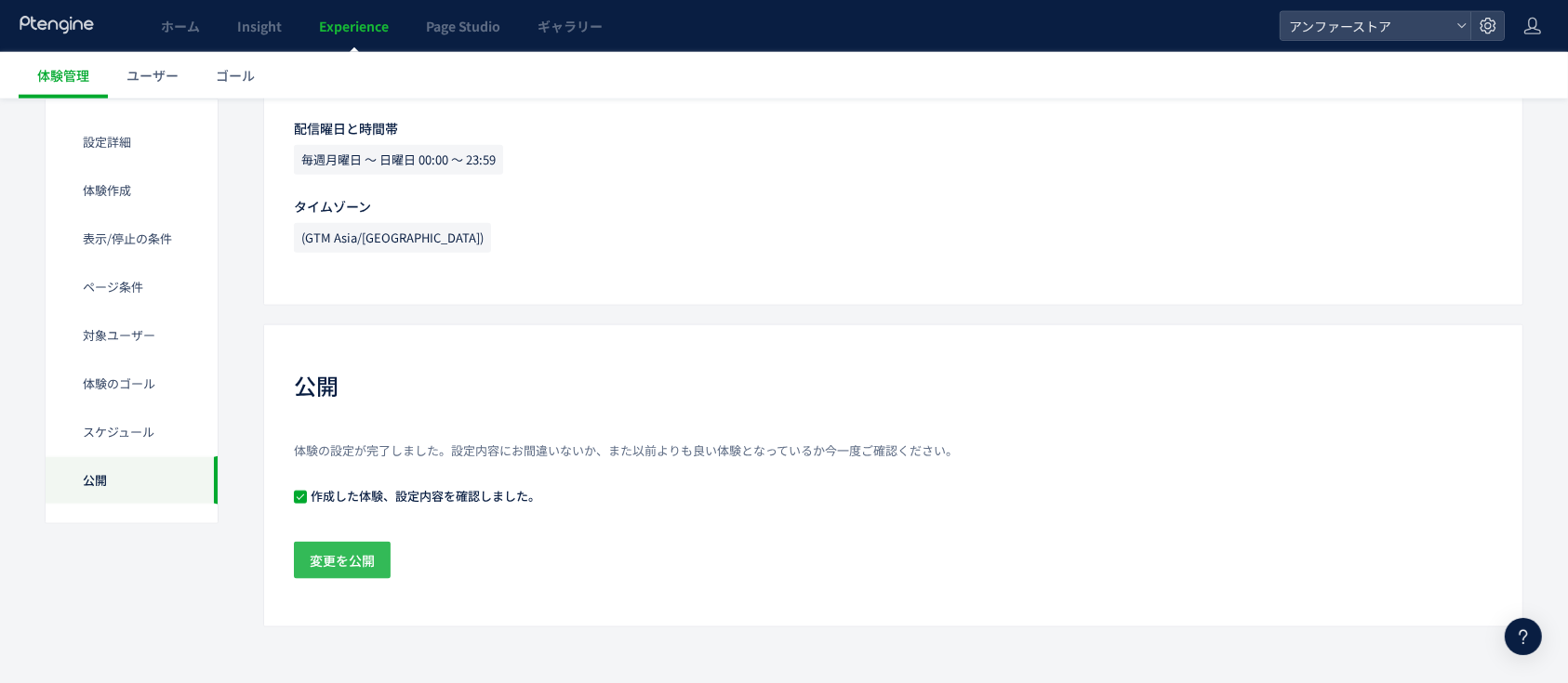
click at [337, 558] on span "変更を公開" at bounding box center [342, 560] width 65 height 37
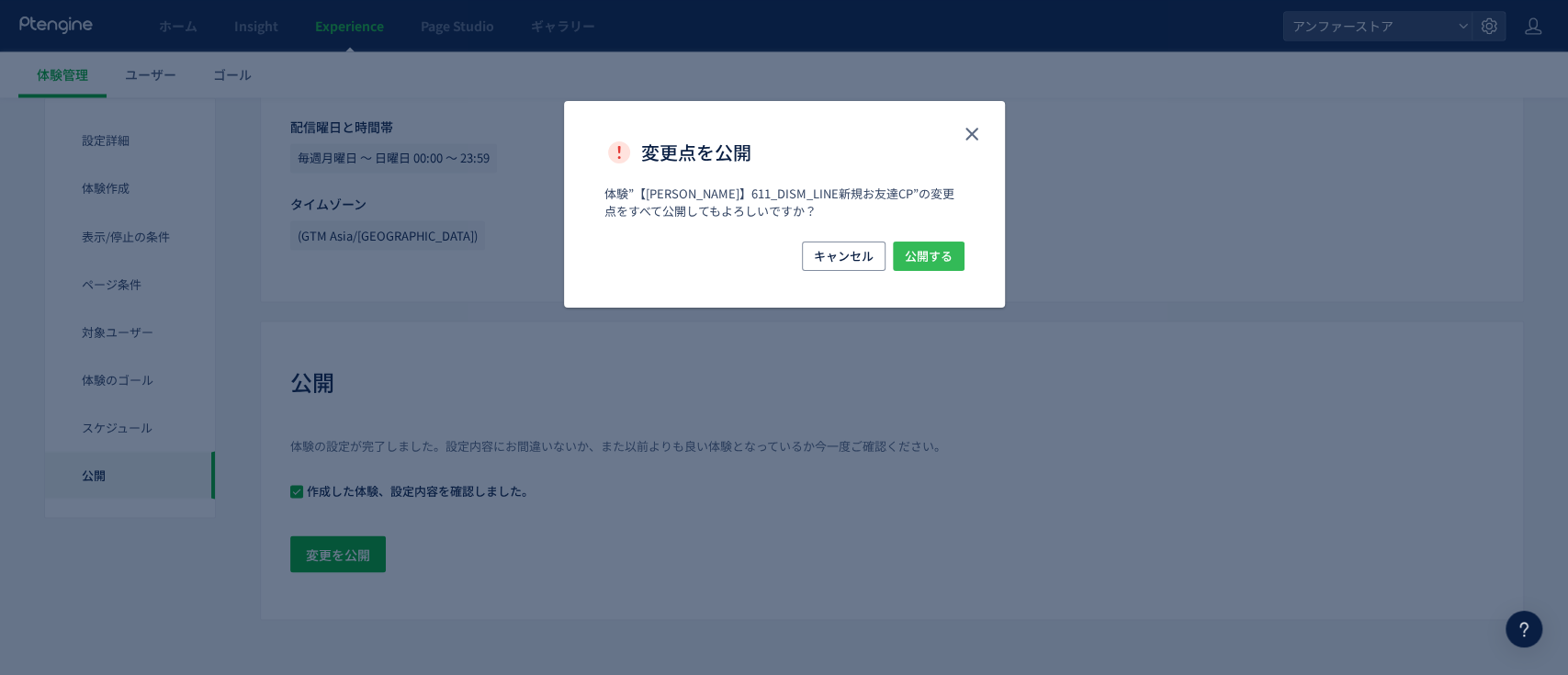
click at [919, 257] on span "公開する" at bounding box center [928, 256] width 48 height 29
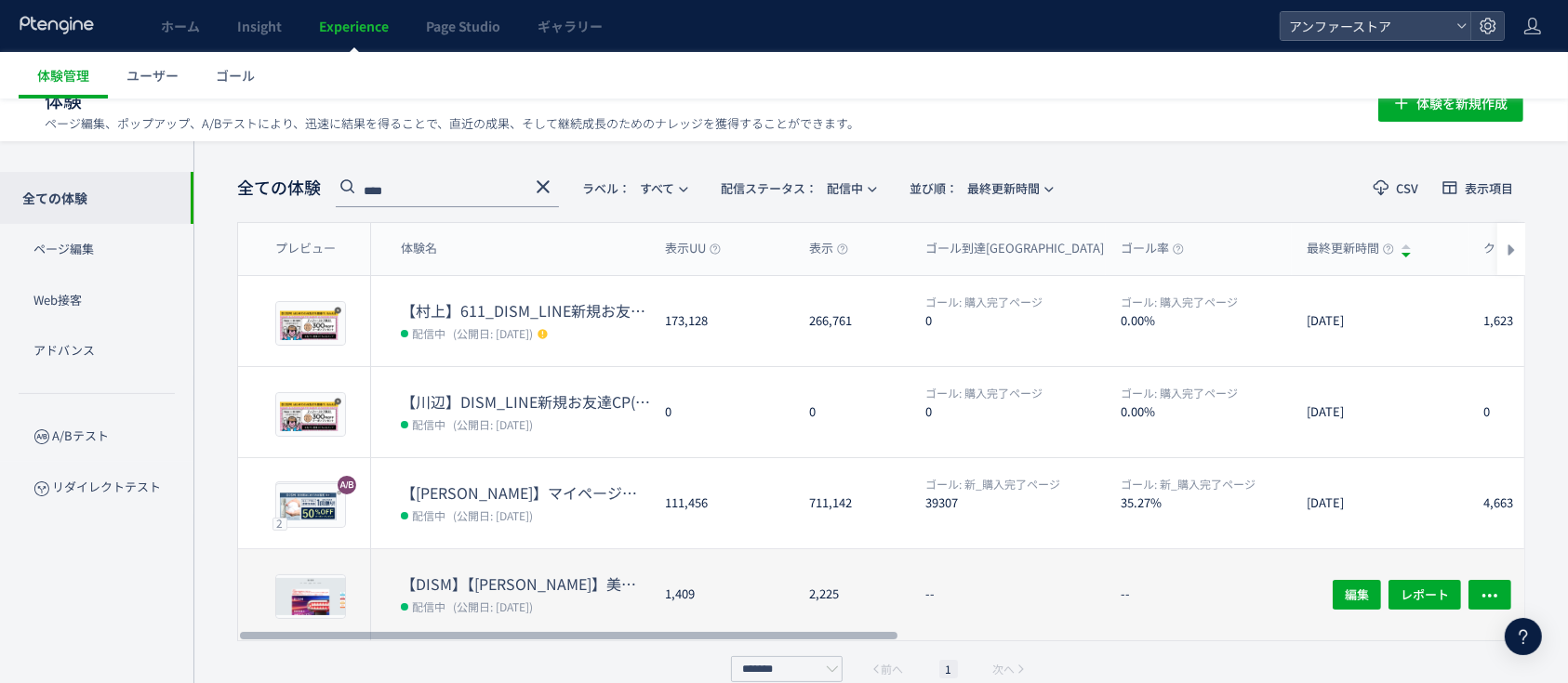
scroll to position [88, 0]
